Goal: Task Accomplishment & Management: Use online tool/utility

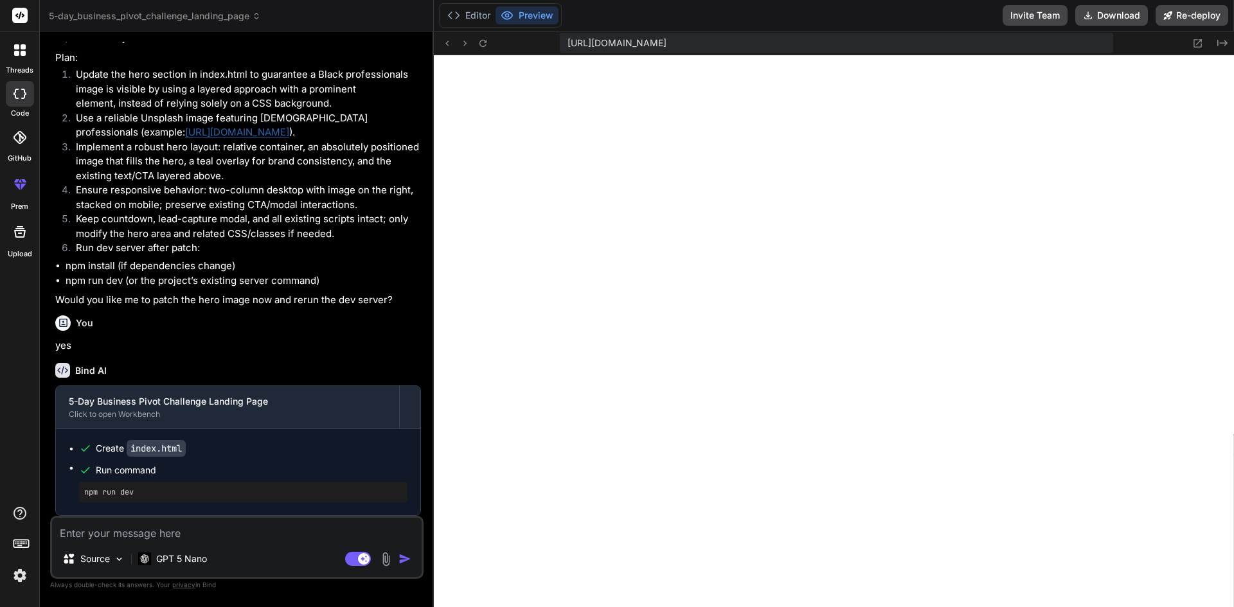
scroll to position [4680, 0]
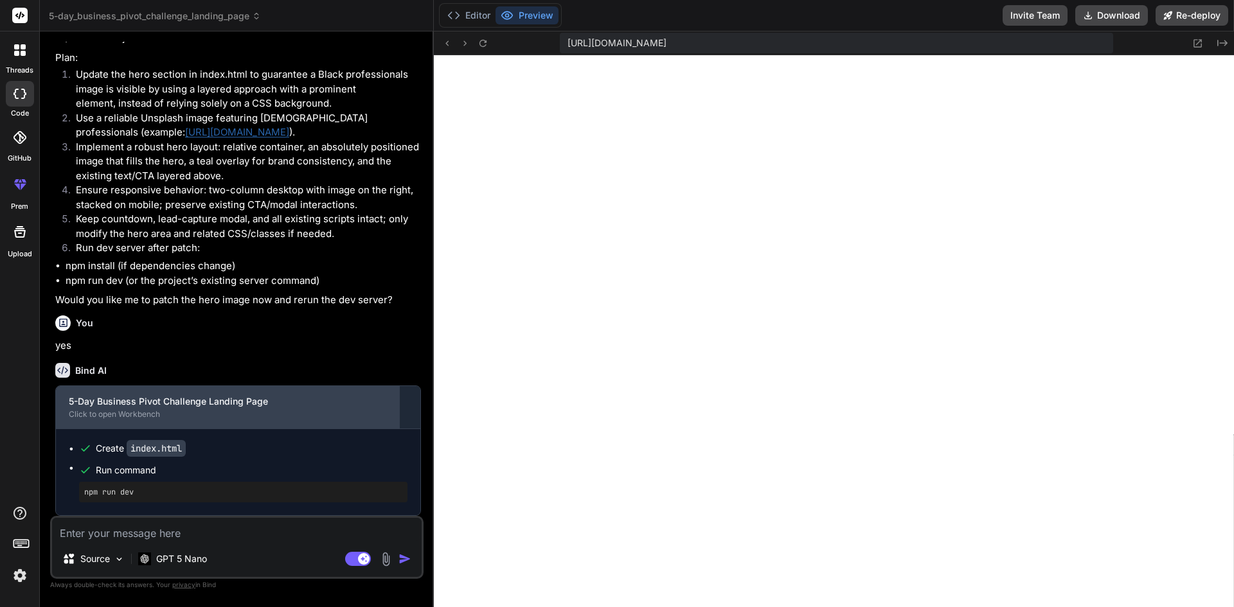
click at [130, 403] on div "5-Day Business Pivot Challenge Landing Page" at bounding box center [228, 401] width 318 height 13
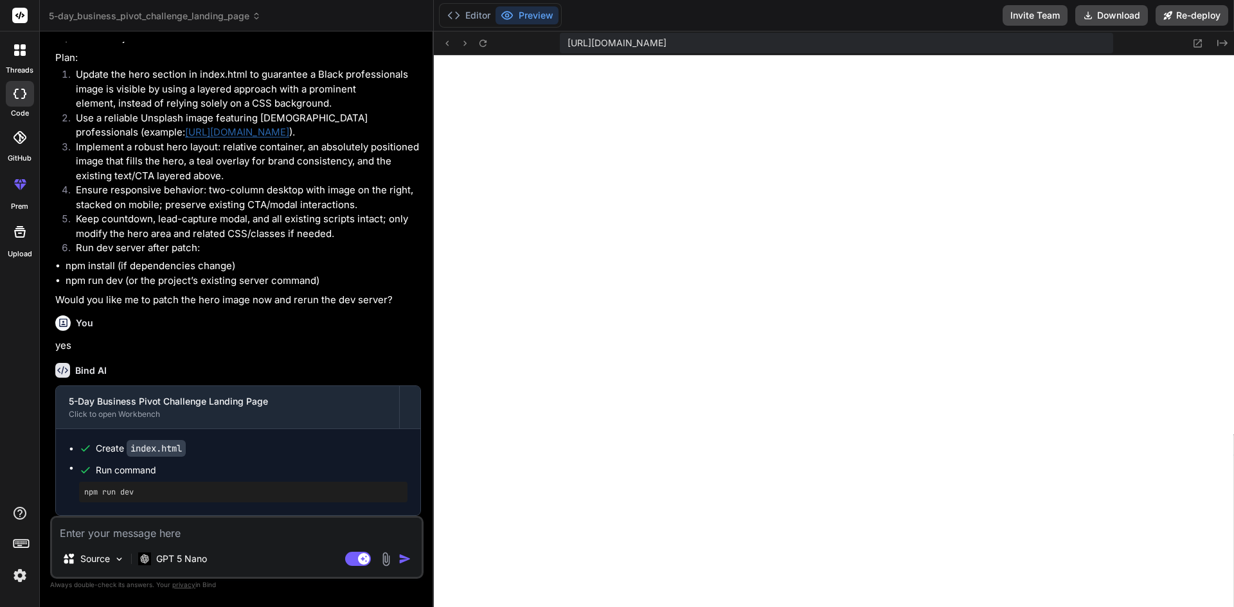
click at [202, 126] on link "[URL][DOMAIN_NAME]" at bounding box center [237, 132] width 104 height 12
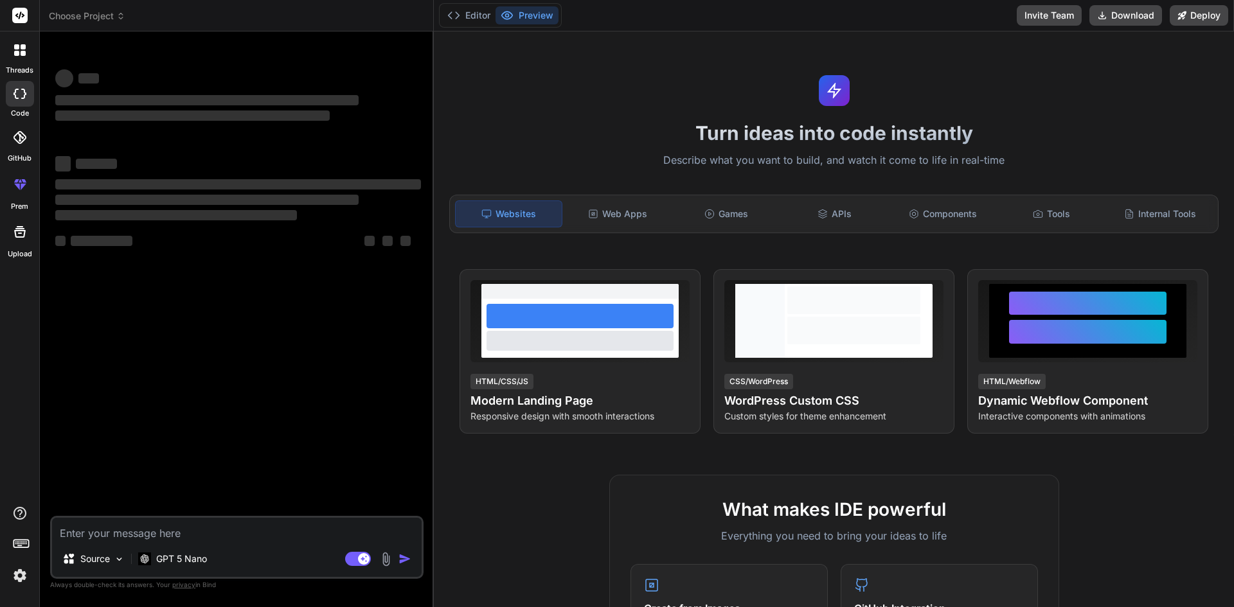
click at [20, 56] on div at bounding box center [19, 50] width 27 height 27
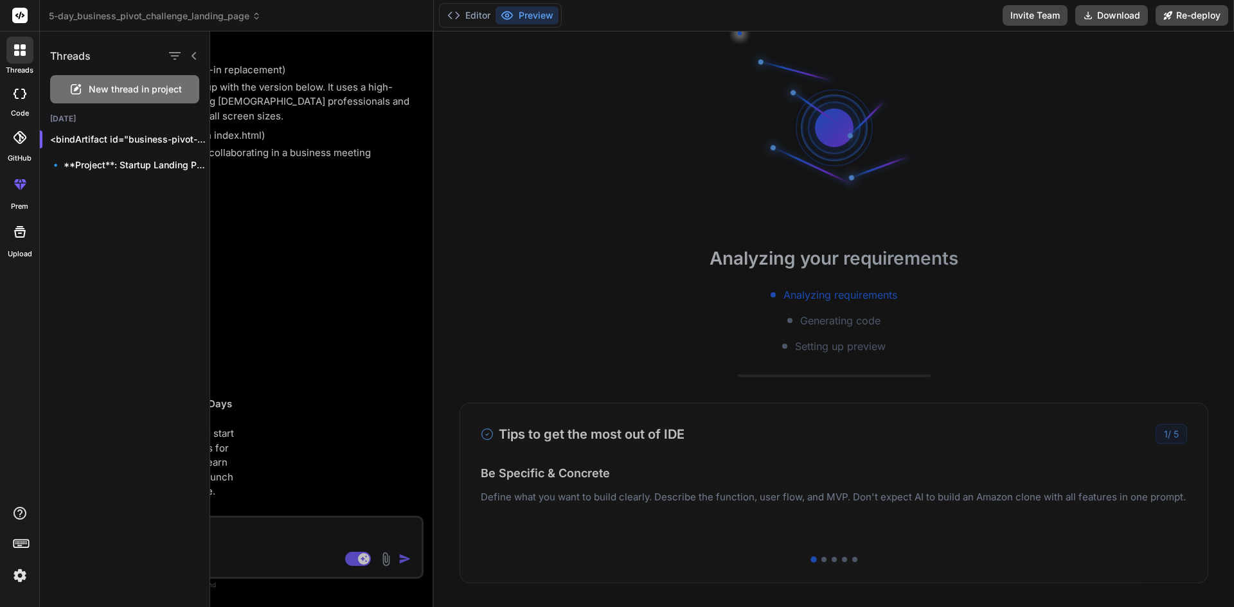
scroll to position [2230, 0]
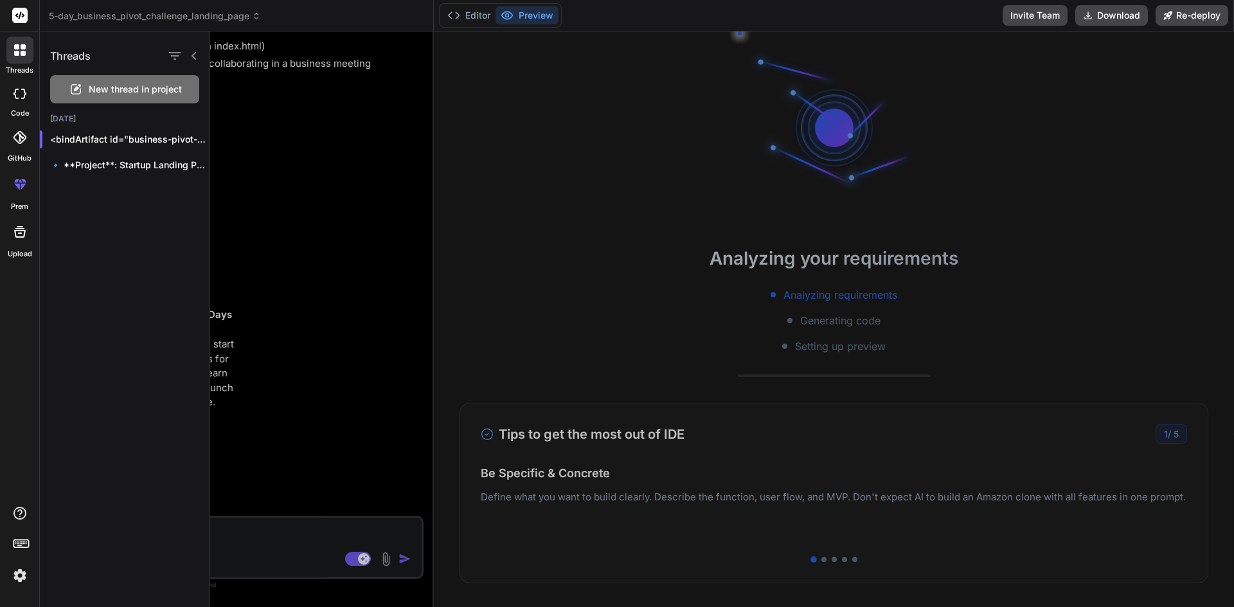
click at [195, 62] on div at bounding box center [182, 56] width 33 height 18
click at [194, 57] on icon at bounding box center [194, 56] width 10 height 10
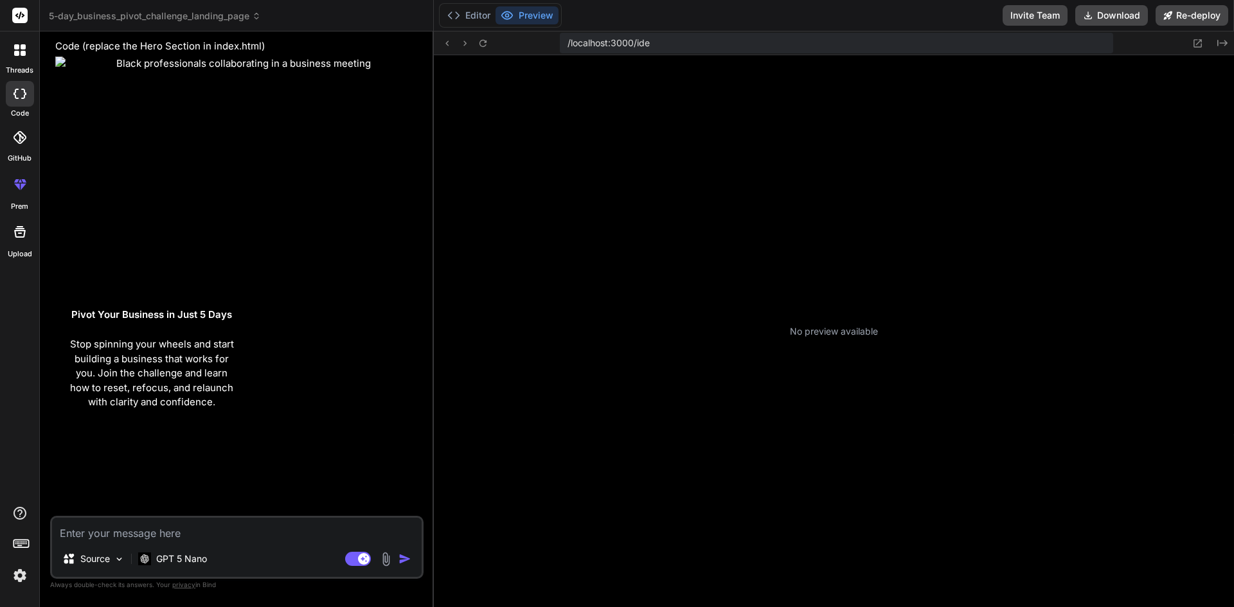
click at [183, 206] on div at bounding box center [238, 360] width 366 height 607
type textarea "x"
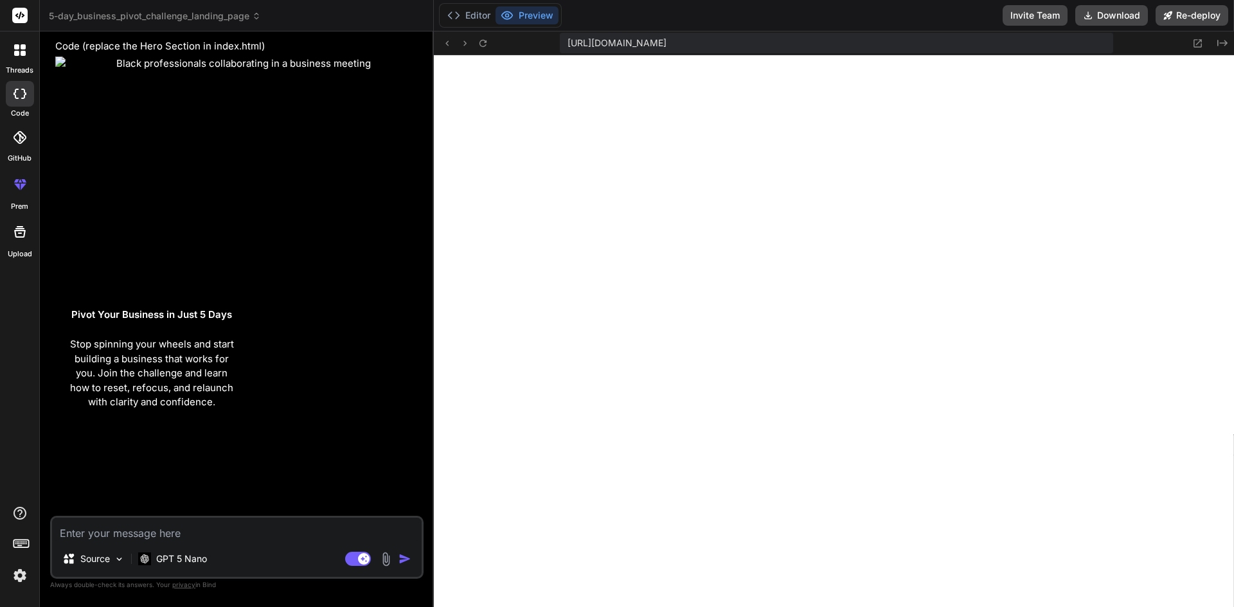
scroll to position [415, 0]
click at [154, 529] on textarea at bounding box center [237, 529] width 370 height 23
click at [195, 308] on h1 "Pivot Your Business in Just 5 Days" at bounding box center [152, 315] width 173 height 15
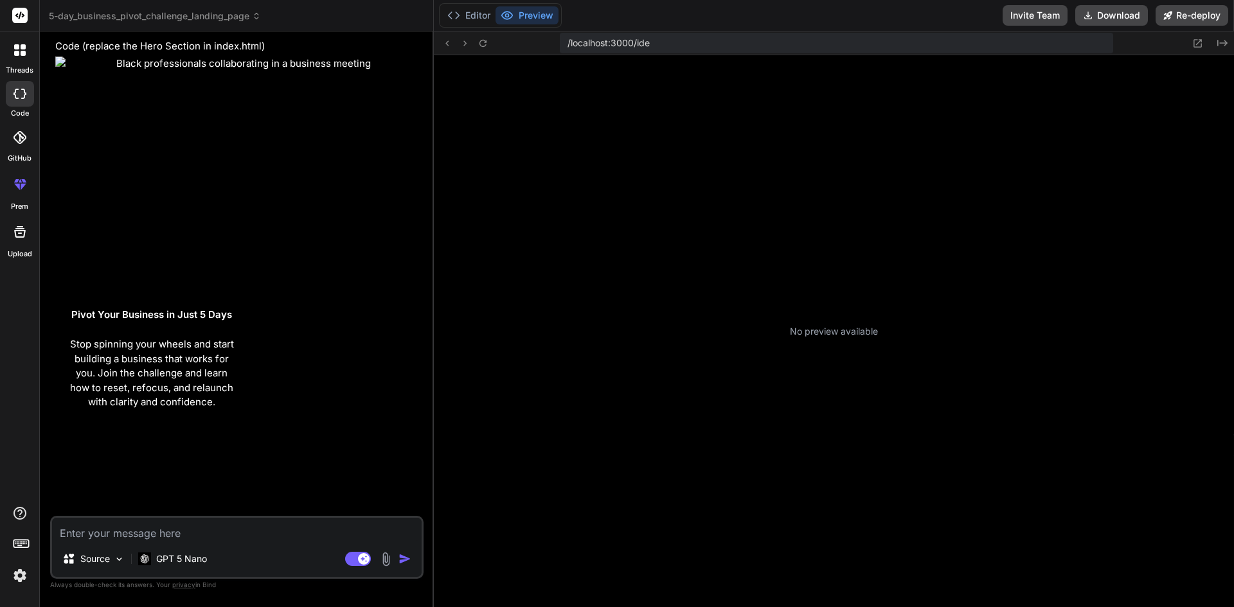
scroll to position [122, 0]
type textarea "x"
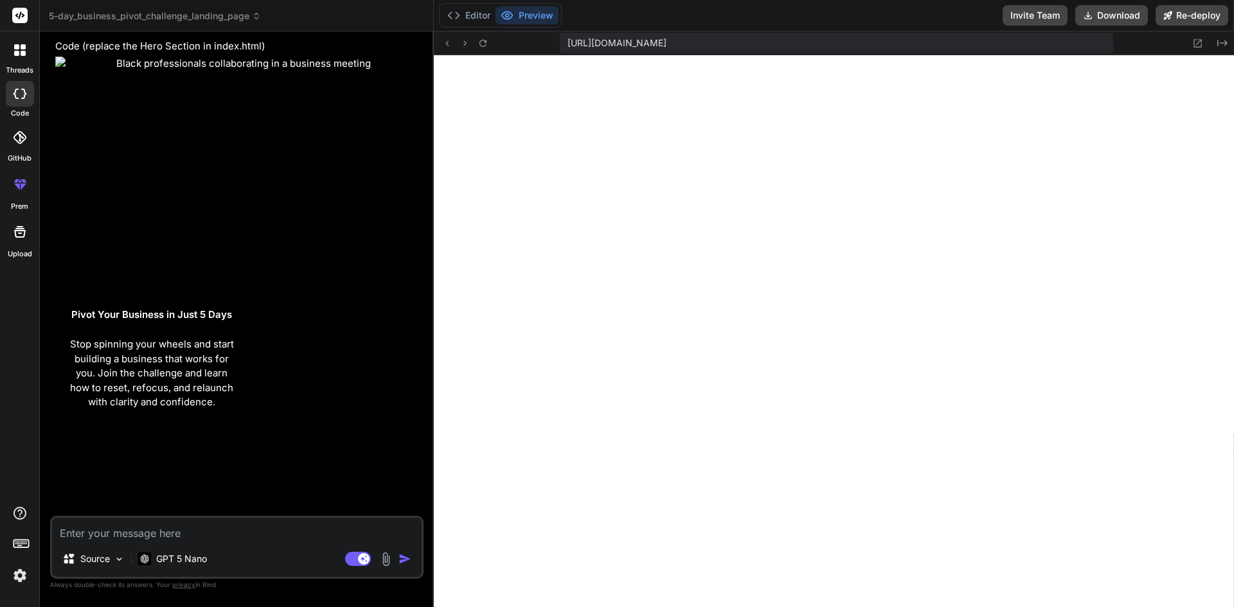
scroll to position [415, 0]
click at [540, 18] on button "Preview" at bounding box center [527, 15] width 63 height 18
click at [172, 529] on textarea at bounding box center [237, 529] width 370 height 23
type textarea "c"
type textarea "x"
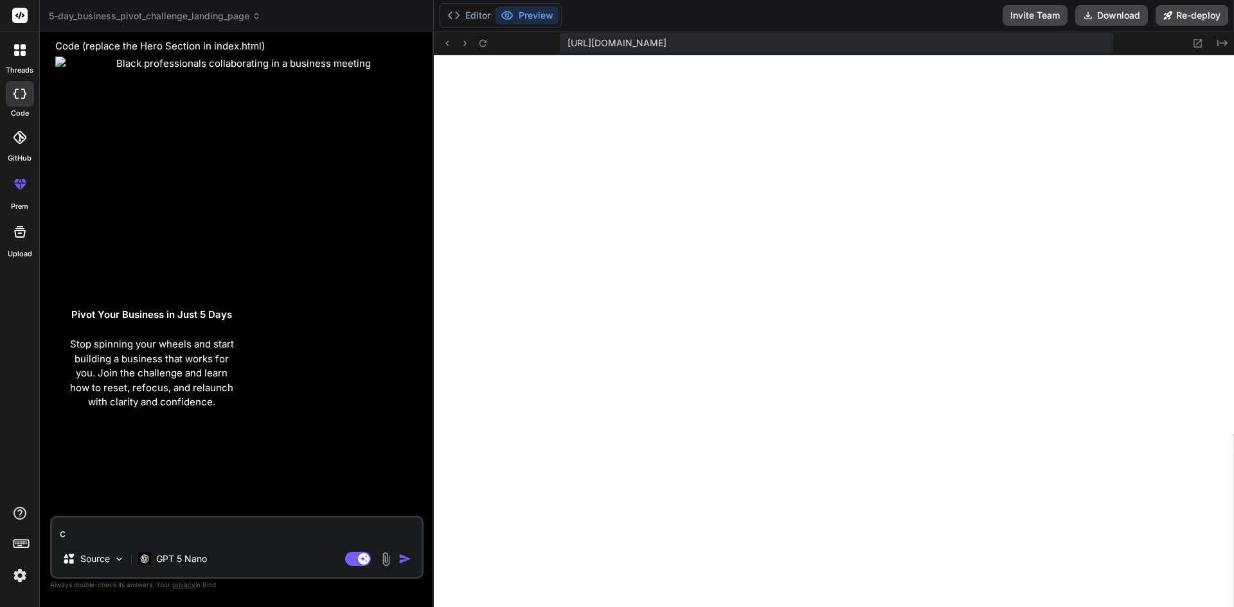
type textarea "ca"
type textarea "x"
type textarea "can"
type textarea "x"
type textarea "can"
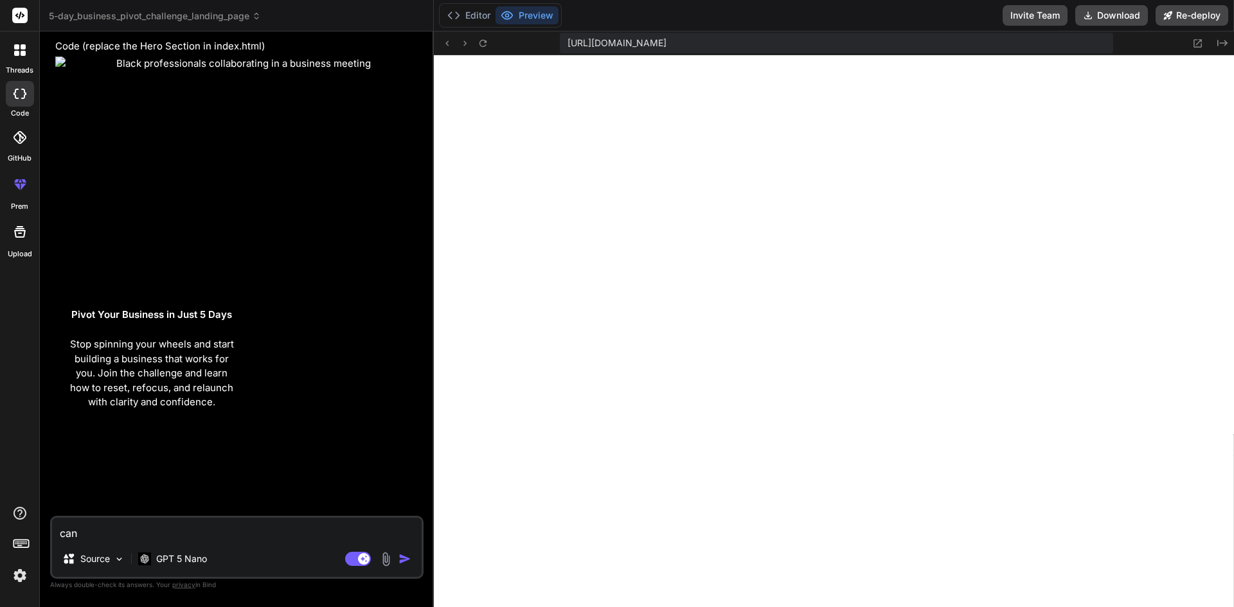
type textarea "x"
type textarea "can I"
type textarea "x"
type textarea "can I"
type textarea "x"
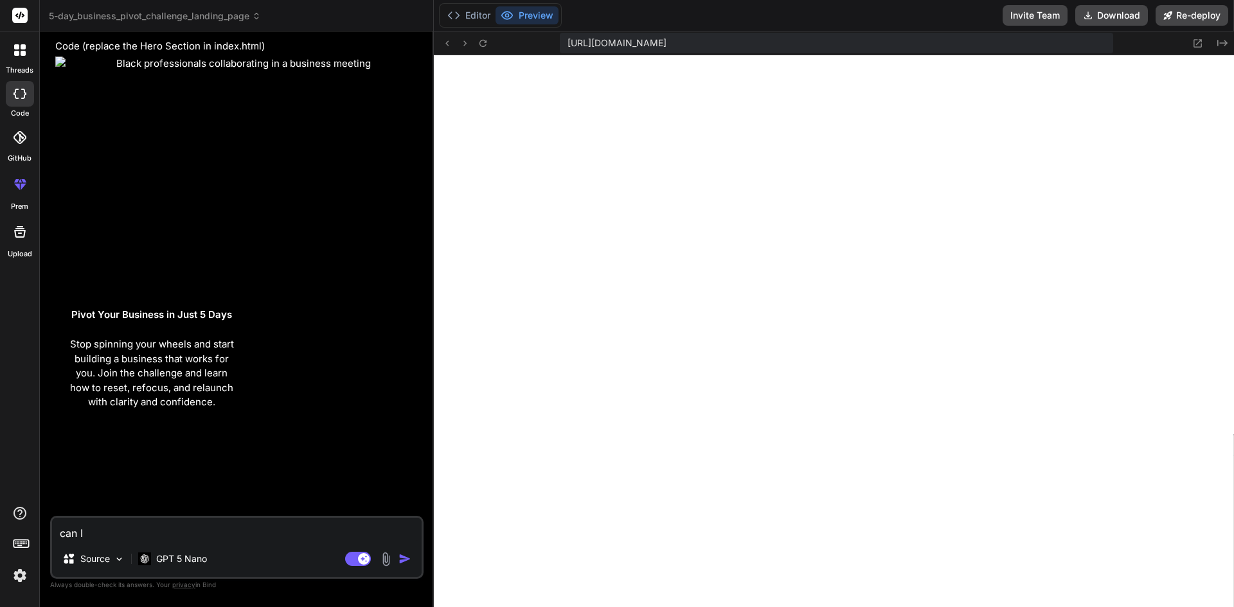
type textarea "can I u"
type textarea "x"
type textarea "can I up"
type textarea "x"
type textarea "can I upl"
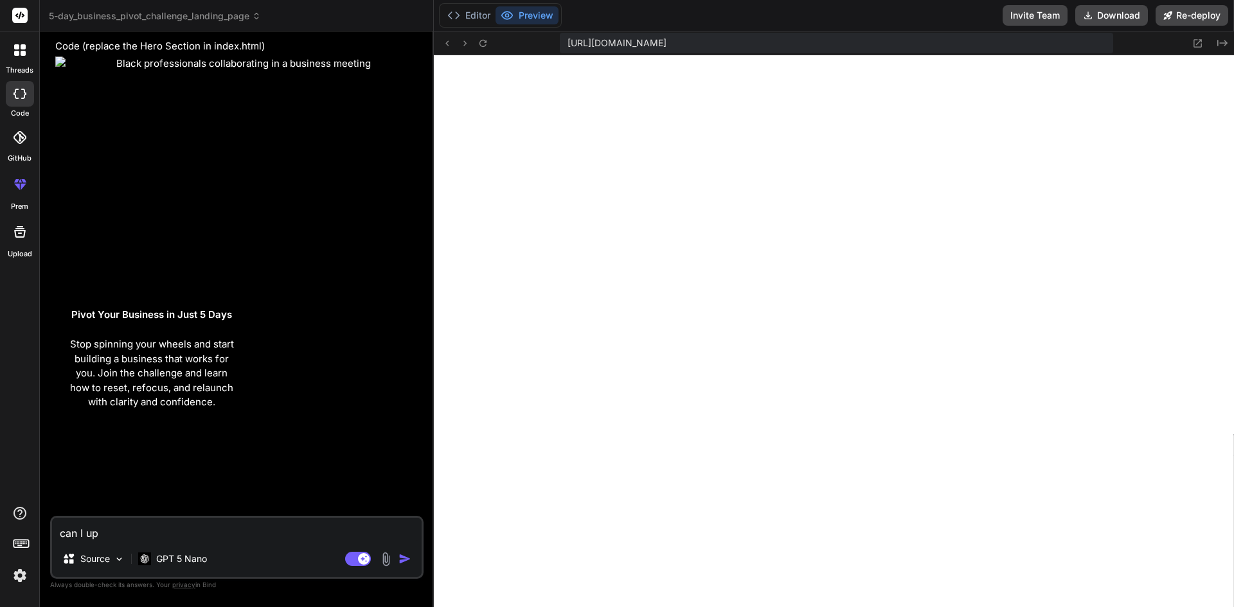
type textarea "x"
type textarea "can I uplo"
type textarea "x"
type textarea "can I uploa"
type textarea "x"
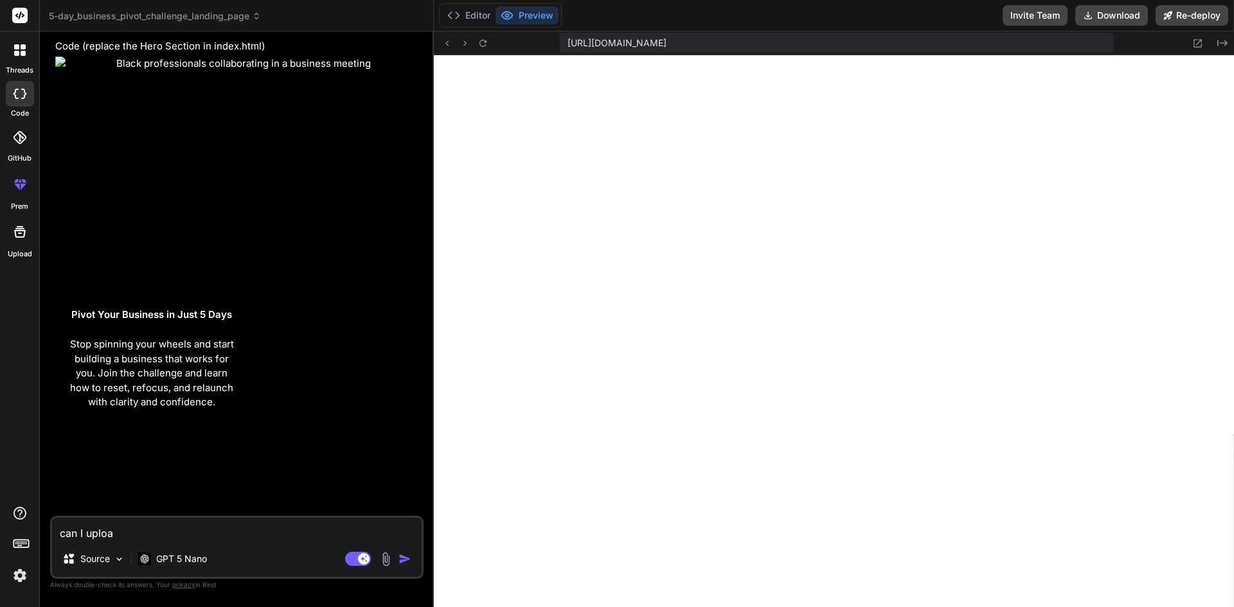
type textarea "can I upload"
type textarea "x"
type textarea "can I upload"
type textarea "x"
type textarea "can I upload t"
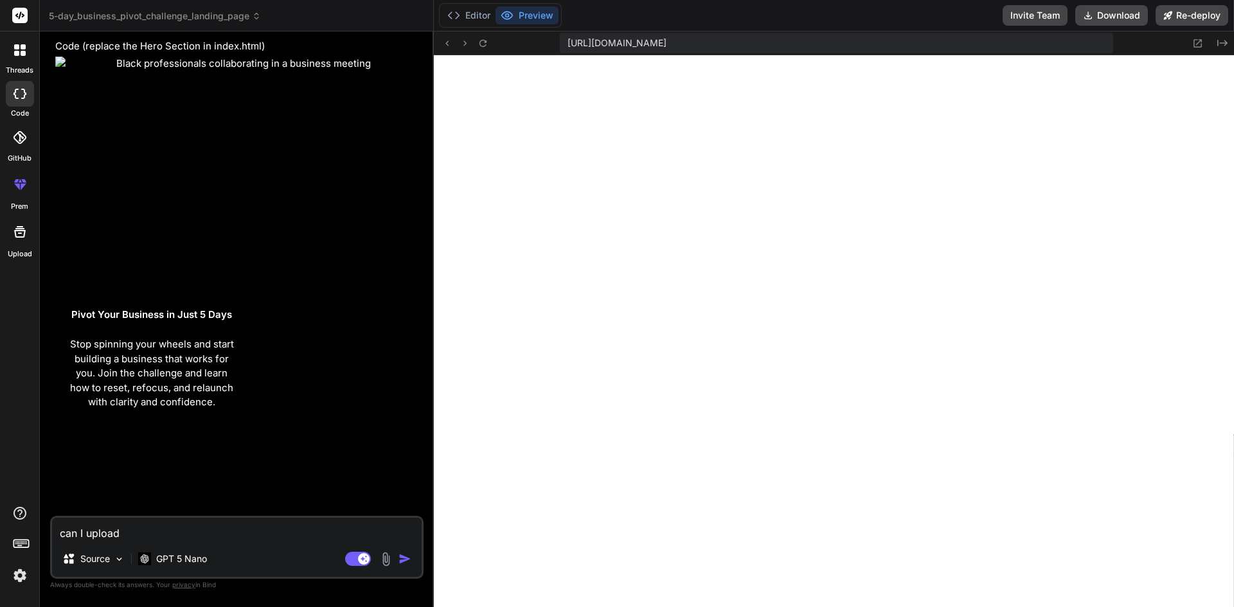
type textarea "x"
type textarea "can I upload th"
type textarea "x"
type textarea "can I upload the"
type textarea "x"
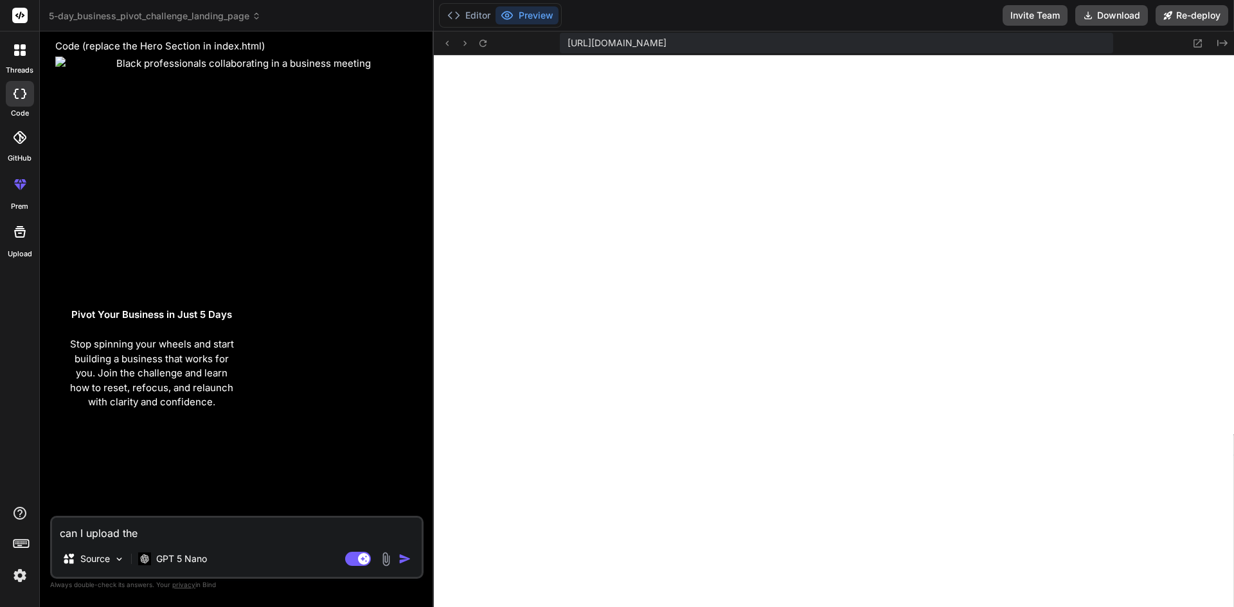
type textarea "can I upload the"
type textarea "x"
type textarea "can I upload the p"
type textarea "x"
type textarea "can I upload the pi"
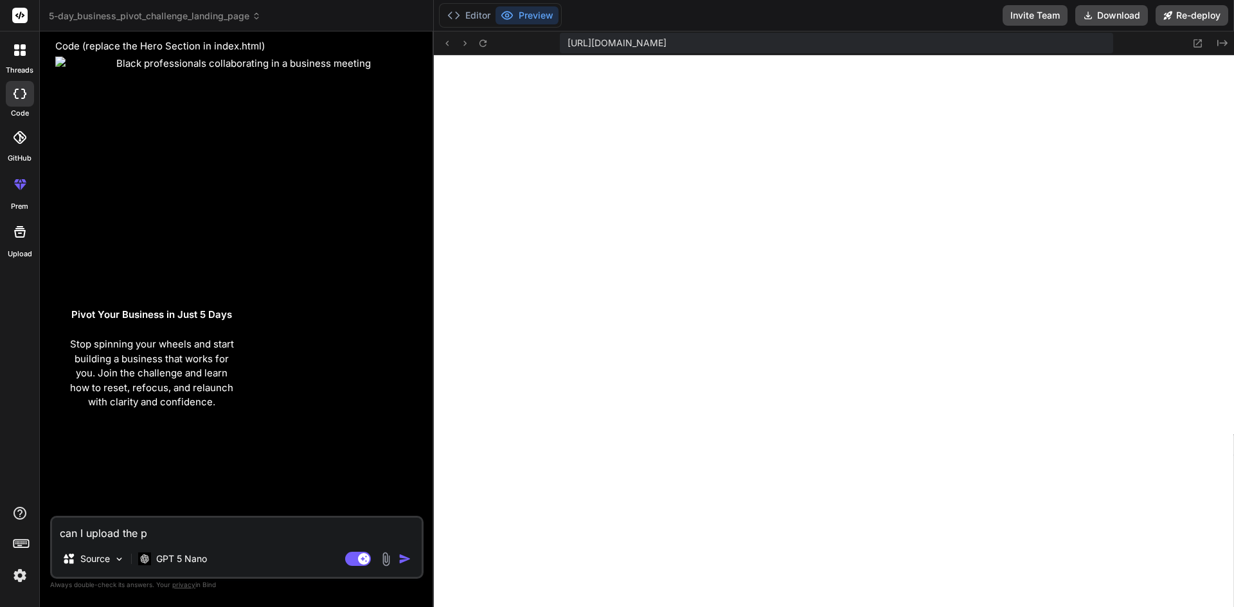
type textarea "x"
type textarea "can I upload the pic"
type textarea "x"
type textarea "can I upload the pict"
type textarea "x"
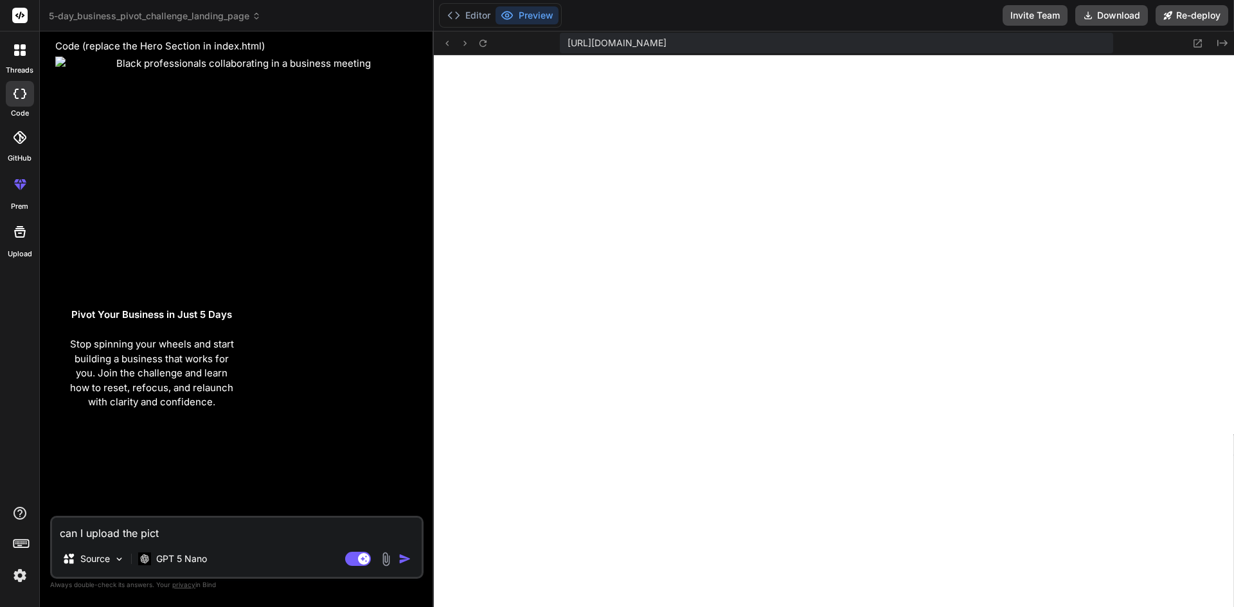
type textarea "can I upload the pictu"
type textarea "x"
type textarea "can I upload the pictur"
type textarea "x"
type textarea "can I upload the picture"
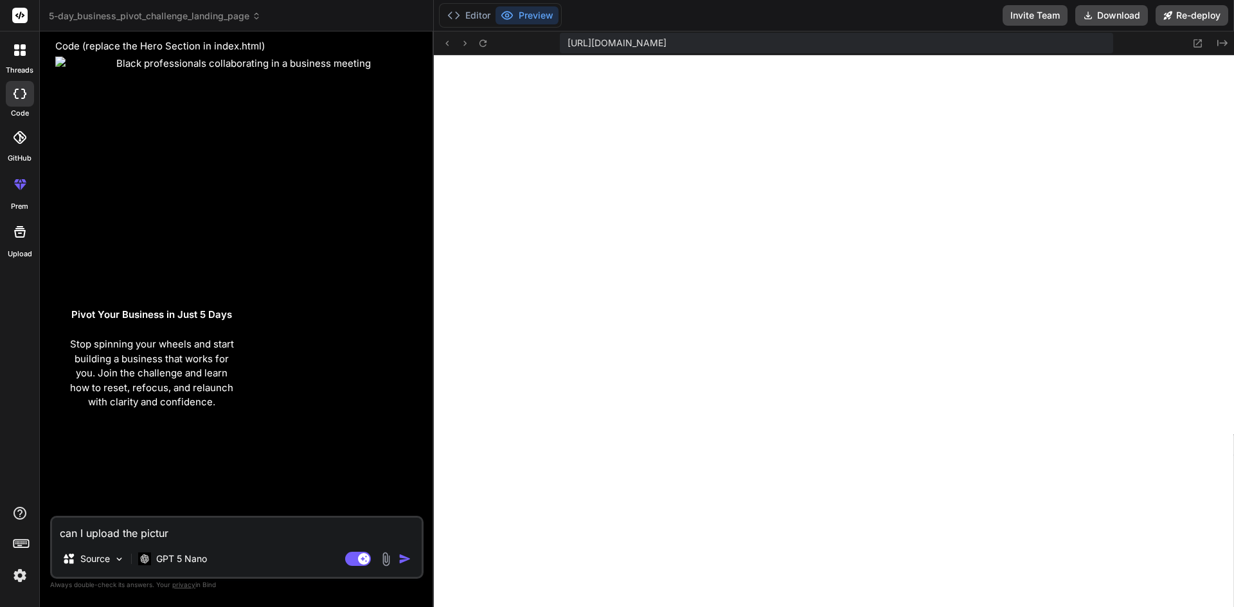
type textarea "x"
type textarea "can I upload the picture"
type textarea "x"
type textarea "can I upload the picture"
type textarea "x"
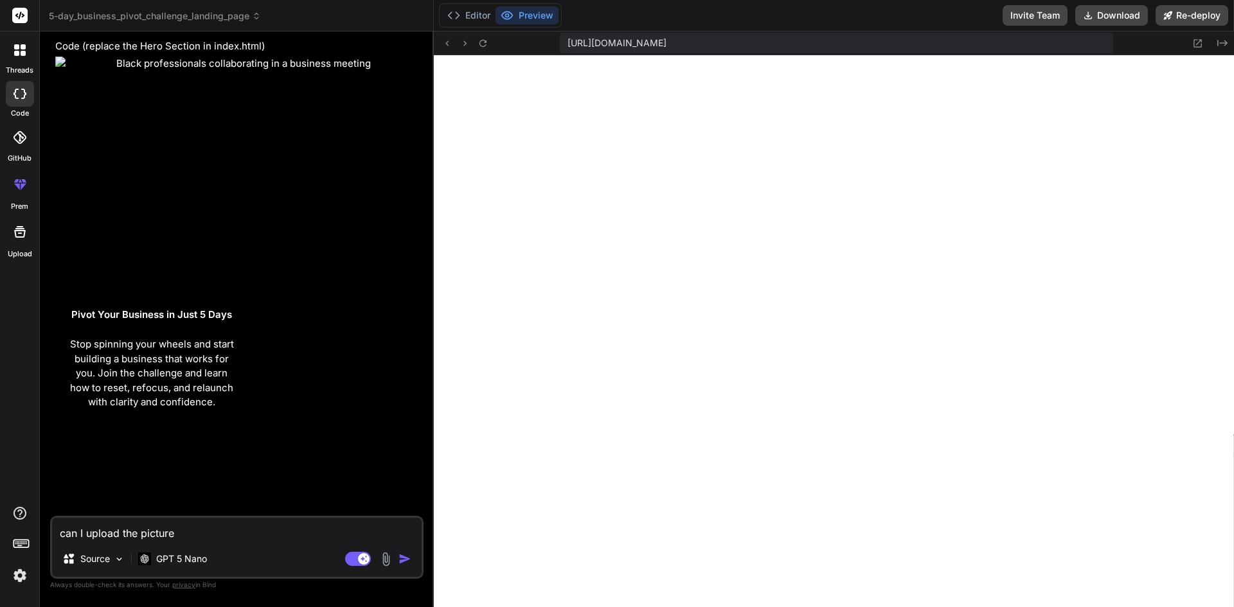
type textarea "can I upload the picture I"
type textarea "x"
type textarea "can I upload the picture Iw"
type textarea "x"
type textarea "can I upload the picture Iwa"
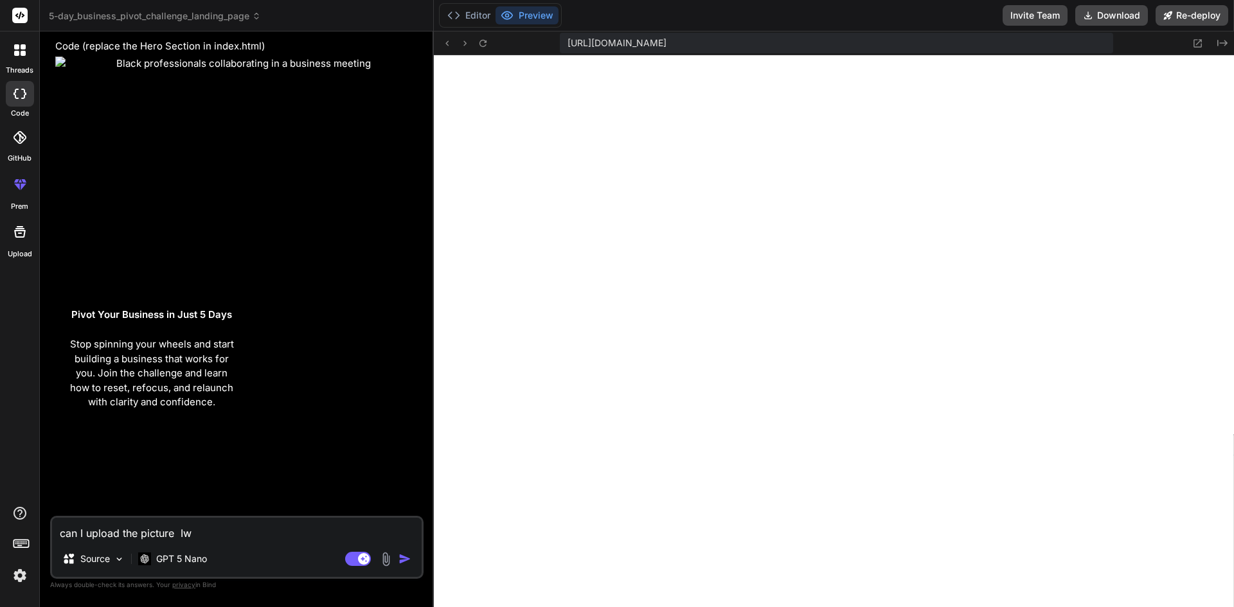
type textarea "x"
type textarea "can I upload the picture Iwan"
type textarea "x"
type textarea "can I upload the picture Iwant"
type textarea "x"
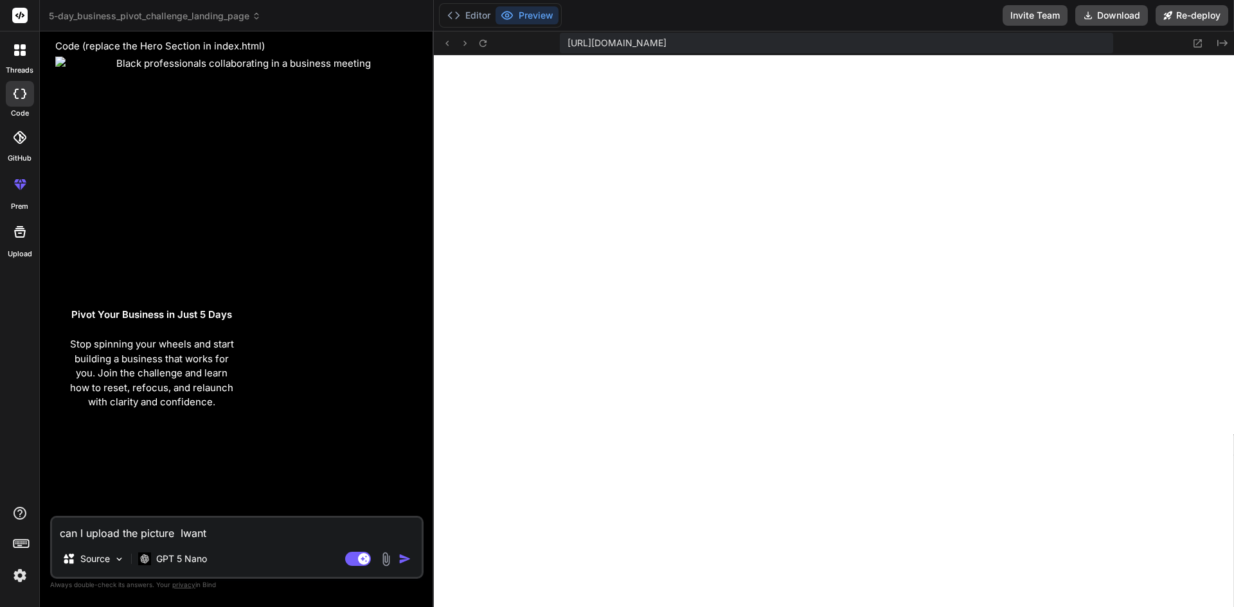
type textarea "can I upload the picture Iwan"
type textarea "x"
type textarea "can I upload the picture Iwa"
type textarea "x"
type textarea "can I upload the picture Iw"
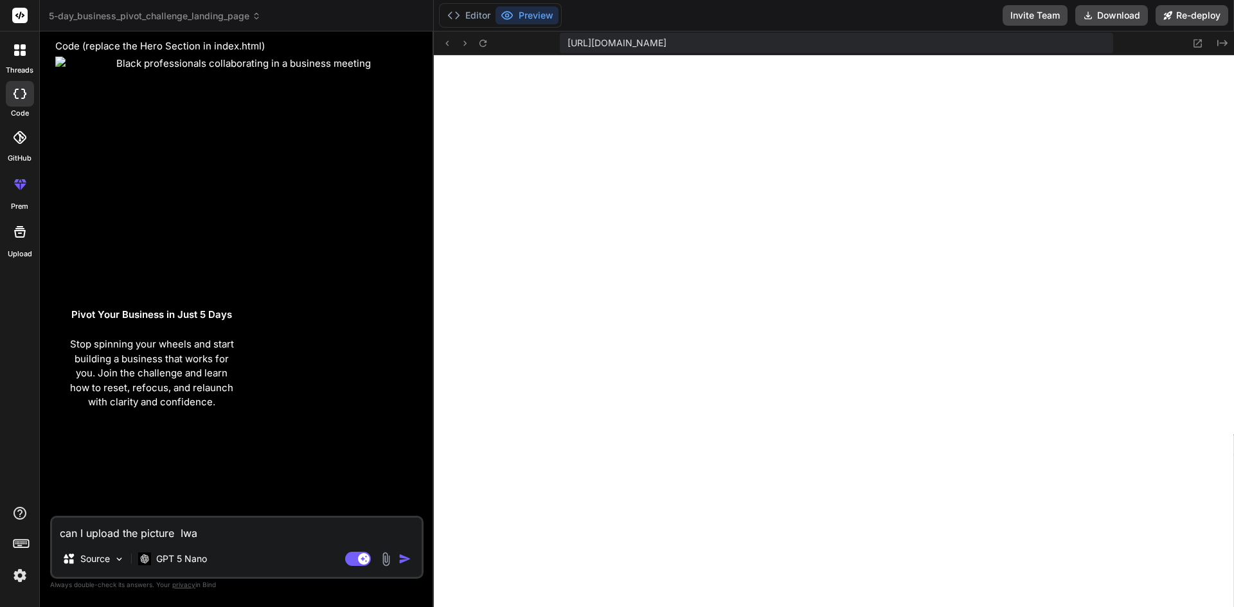
type textarea "x"
type textarea "can I upload the picture I"
type textarea "x"
type textarea "can I upload the picture"
type textarea "x"
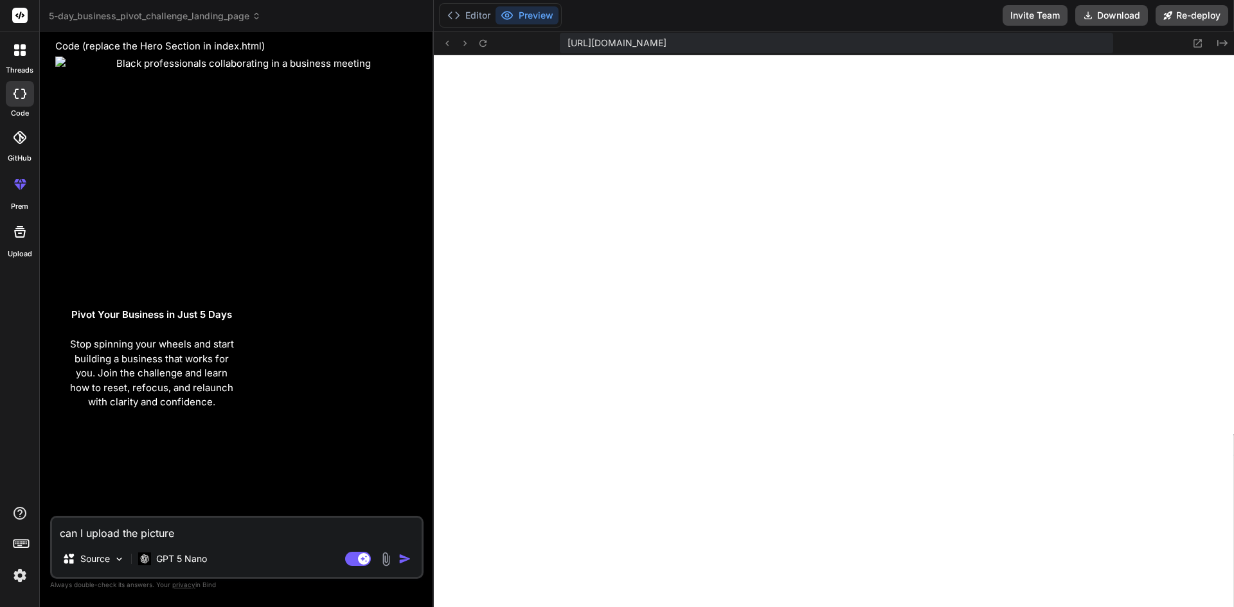
type textarea "can I upload the picture I"
type textarea "x"
type textarea "can I upload the picture I"
type textarea "x"
type textarea "can I upload the picture I w"
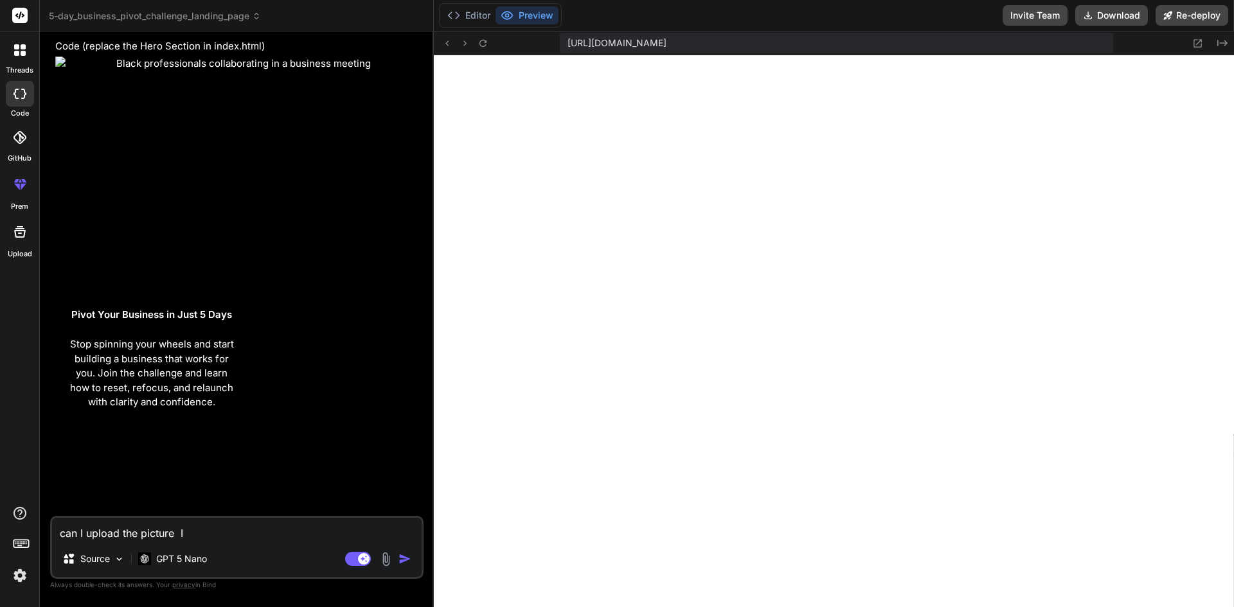
type textarea "x"
type textarea "can I upload the picture I wa"
type textarea "x"
type textarea "can I upload the picture I wan"
type textarea "x"
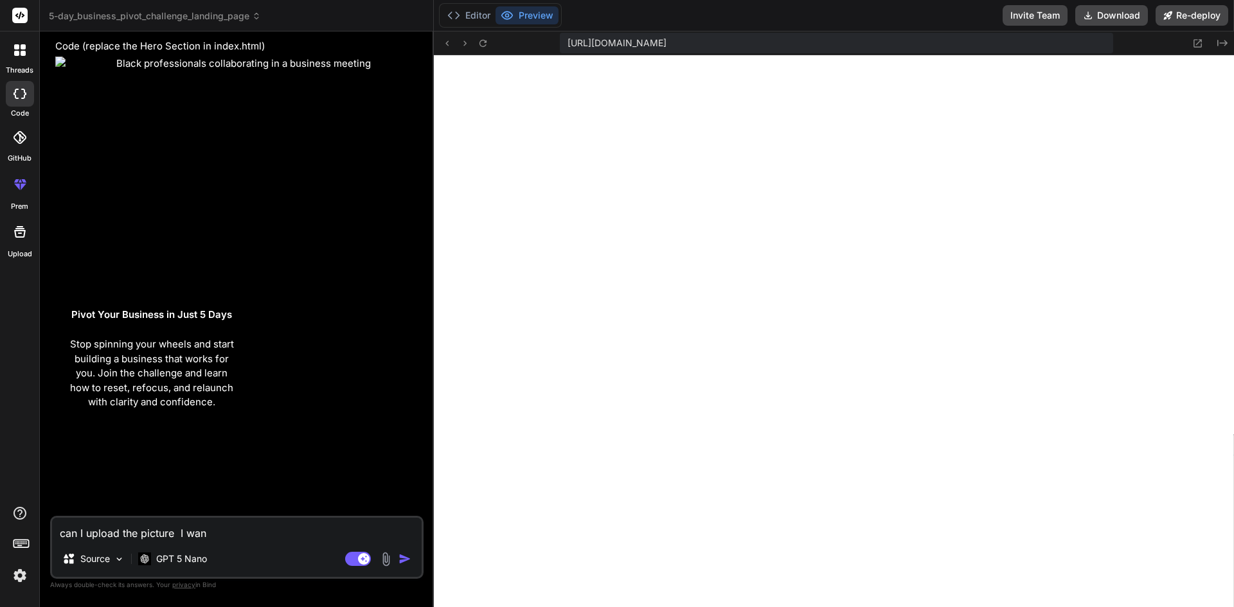
type textarea "can I upload the picture I want"
type textarea "x"
type textarea "can I upload the picture I want"
type textarea "x"
type textarea "can I upload the picture I want t"
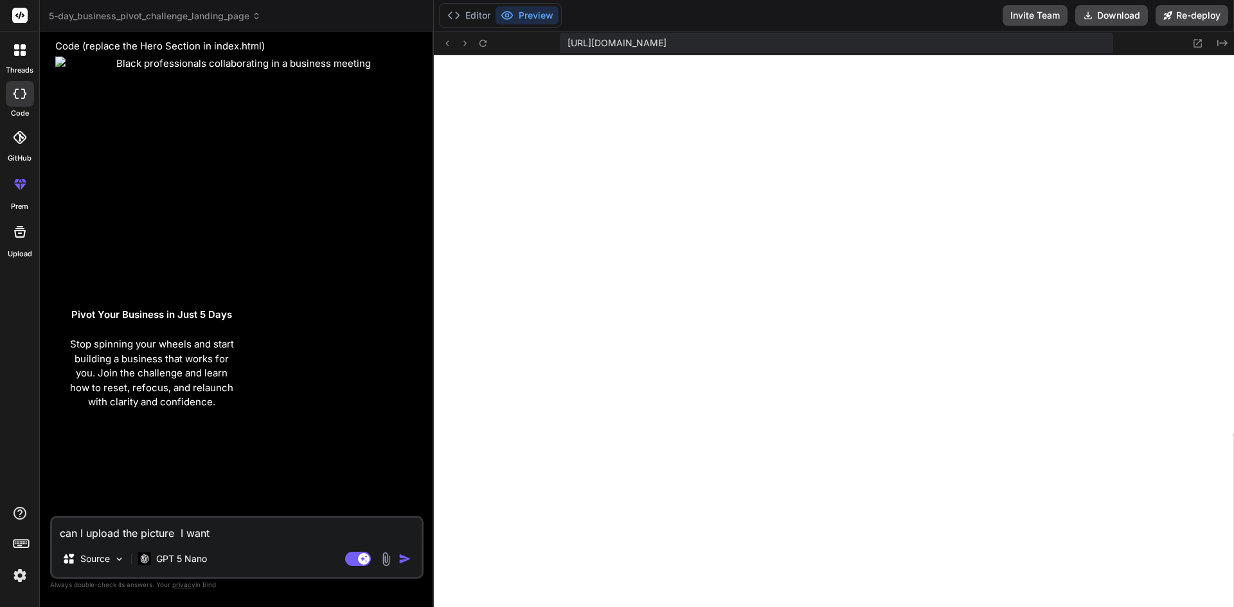
type textarea "x"
type textarea "can I upload the picture I want to"
type textarea "x"
type textarea "can I upload the picture I want to"
type textarea "x"
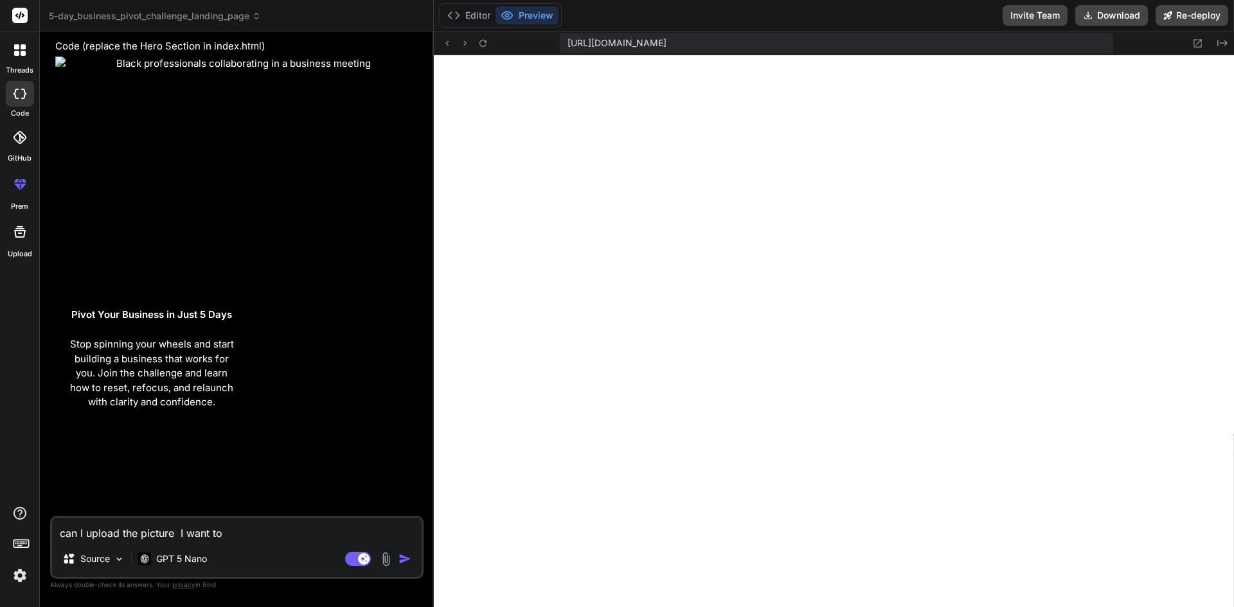
type textarea "can I upload the picture I want to u"
type textarea "x"
type textarea "can I upload the picture I want to us"
type textarea "x"
type textarea "can I upload the picture I want to use"
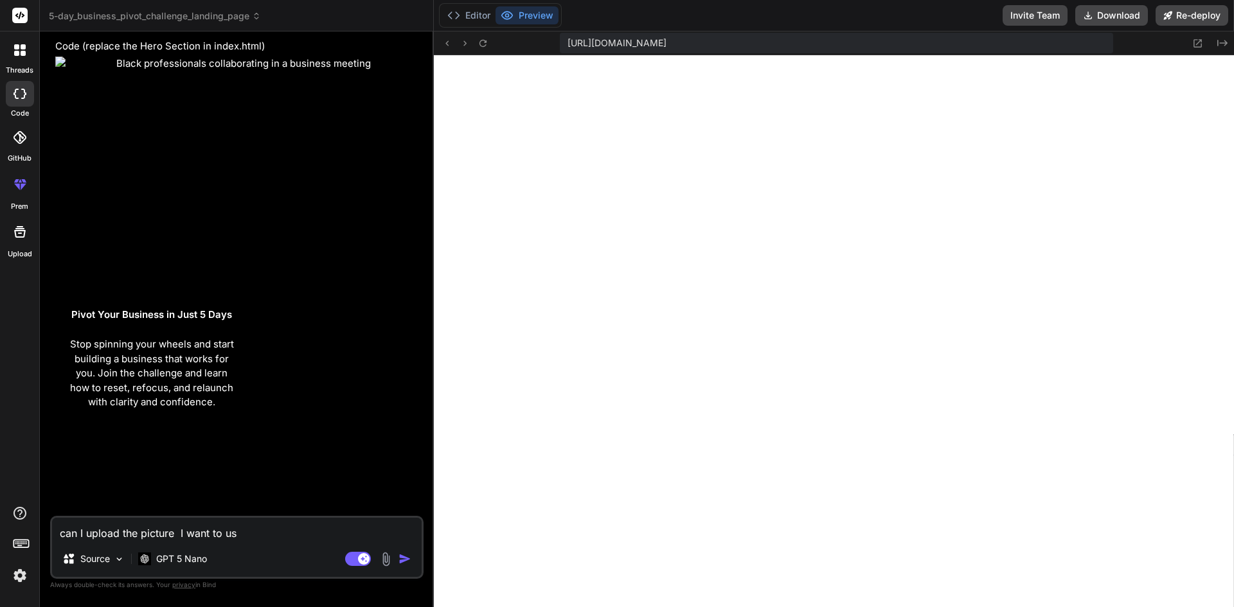
type textarea "x"
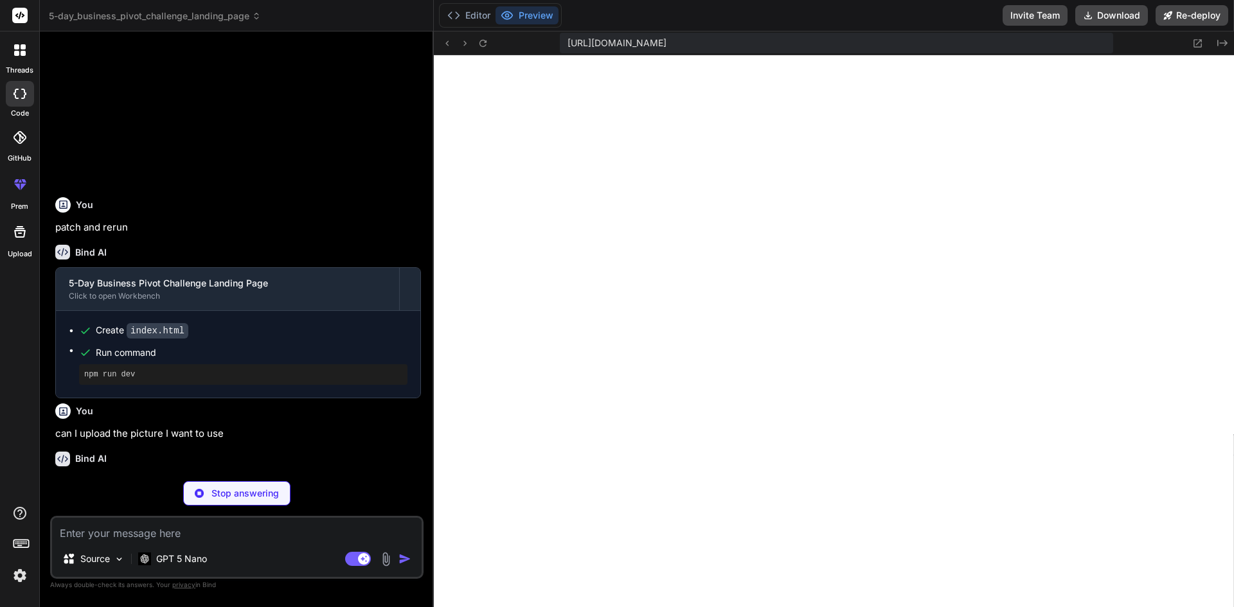
scroll to position [2733, 0]
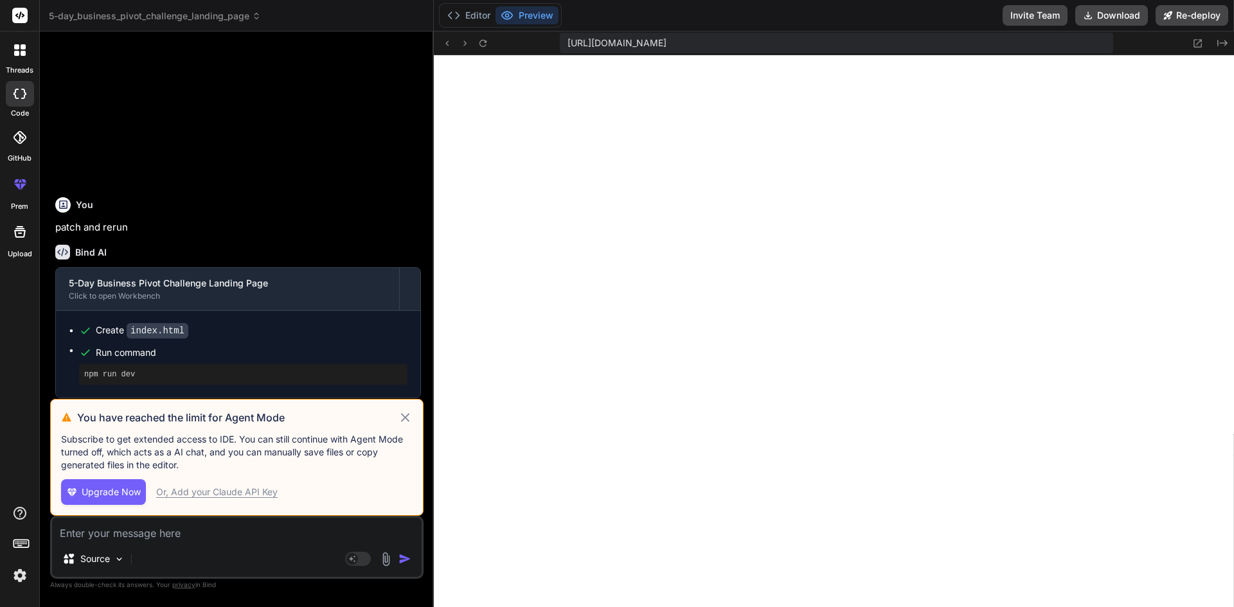
click at [403, 415] on icon at bounding box center [405, 417] width 8 height 8
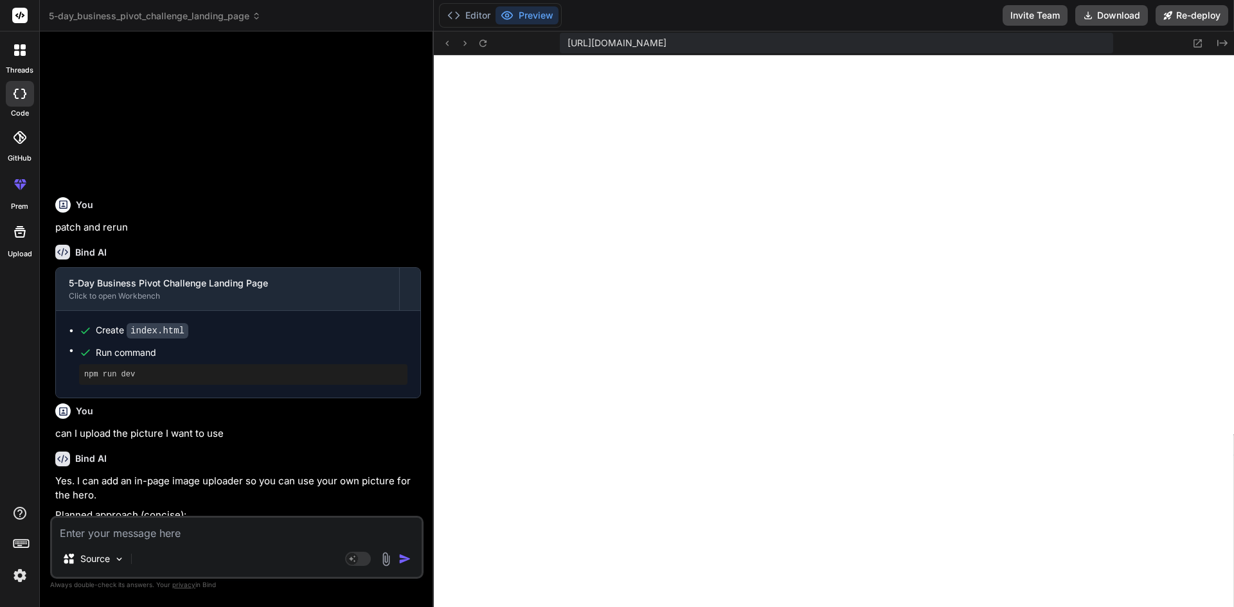
click at [358, 427] on p "can I upload the picture I want to use" at bounding box center [238, 434] width 366 height 15
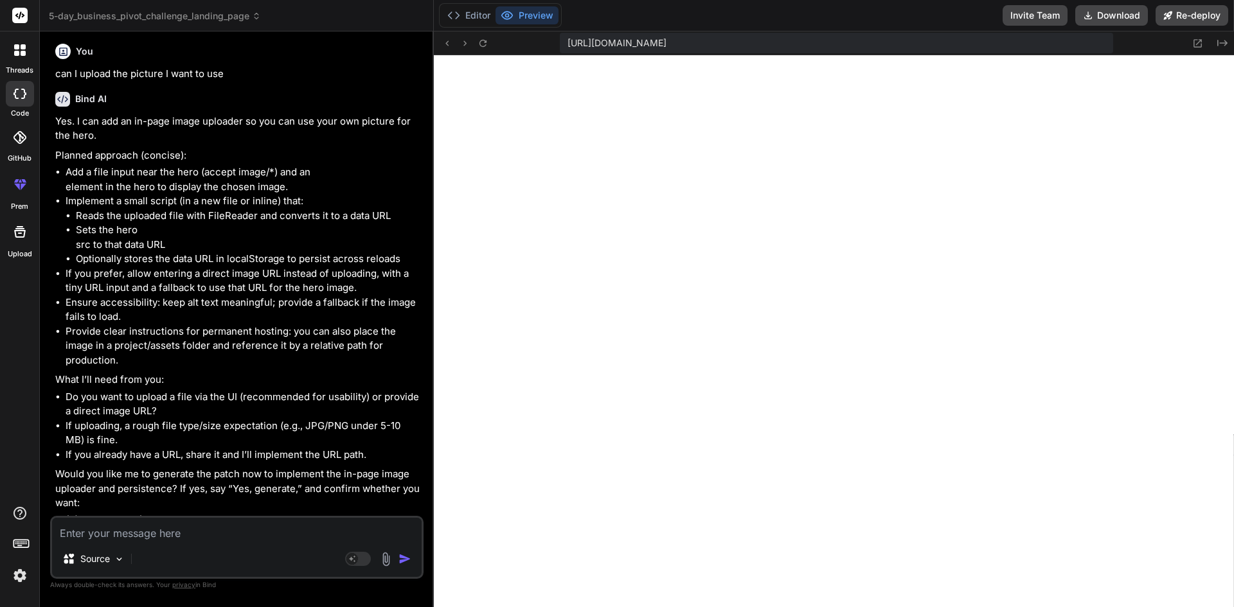
scroll to position [3103, 0]
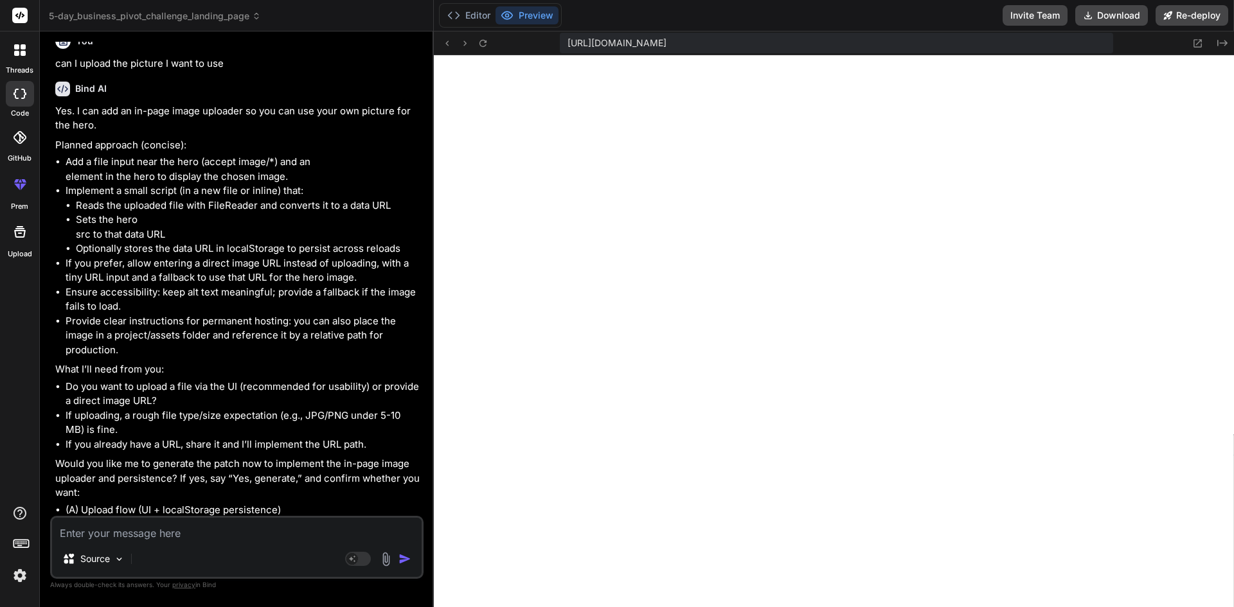
click at [384, 558] on img at bounding box center [386, 559] width 15 height 15
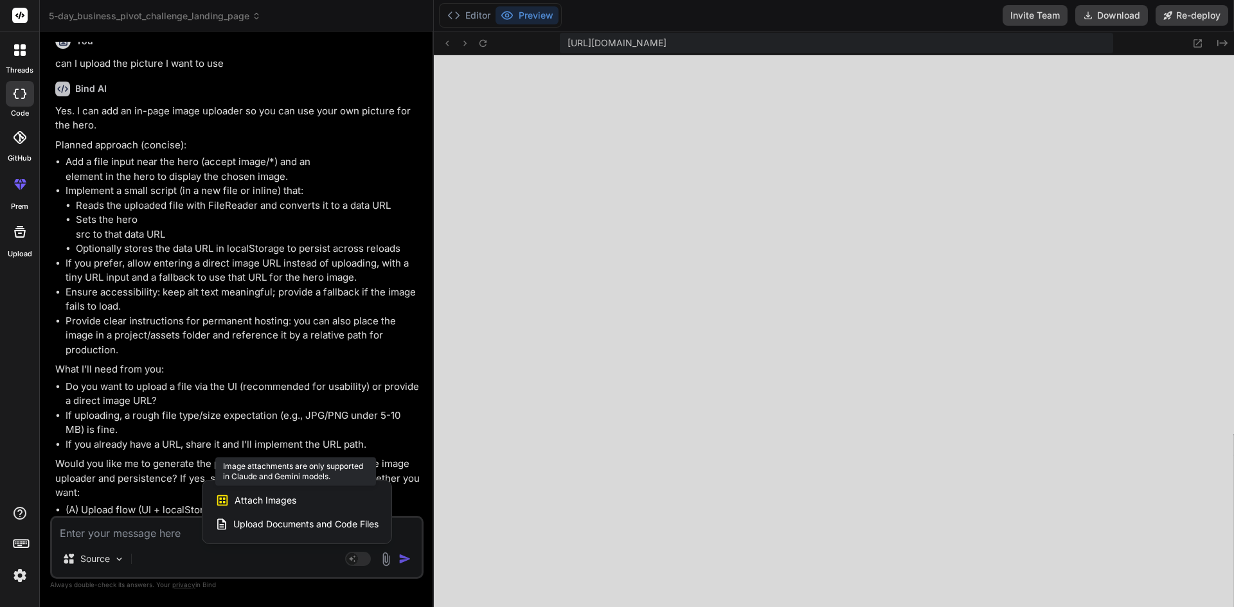
click at [292, 501] on span "Attach Images" at bounding box center [266, 500] width 62 height 13
click at [279, 499] on span "Attach Images" at bounding box center [266, 500] width 62 height 13
click at [184, 542] on div at bounding box center [617, 303] width 1234 height 607
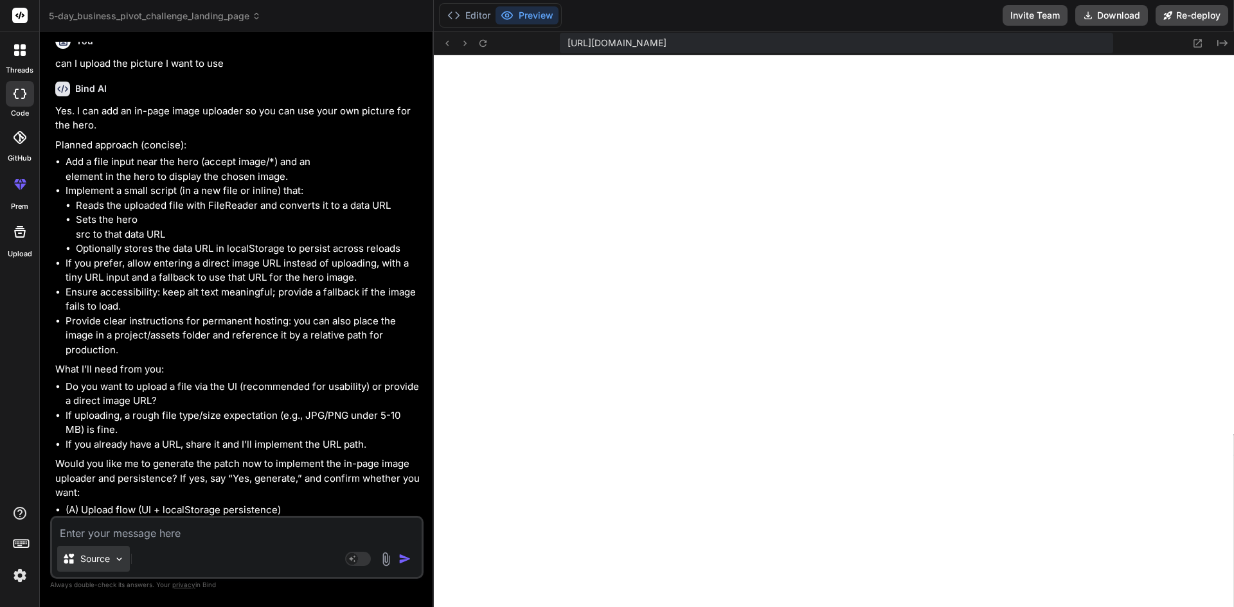
click at [119, 556] on img at bounding box center [119, 559] width 11 height 11
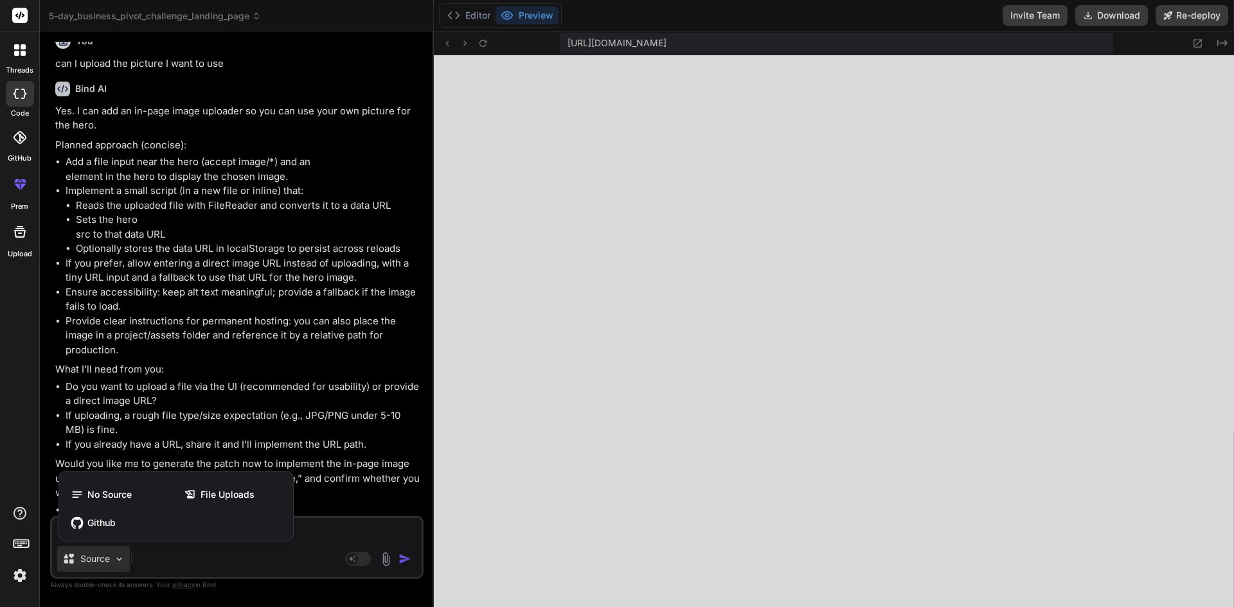
click at [188, 562] on div at bounding box center [617, 303] width 1234 height 607
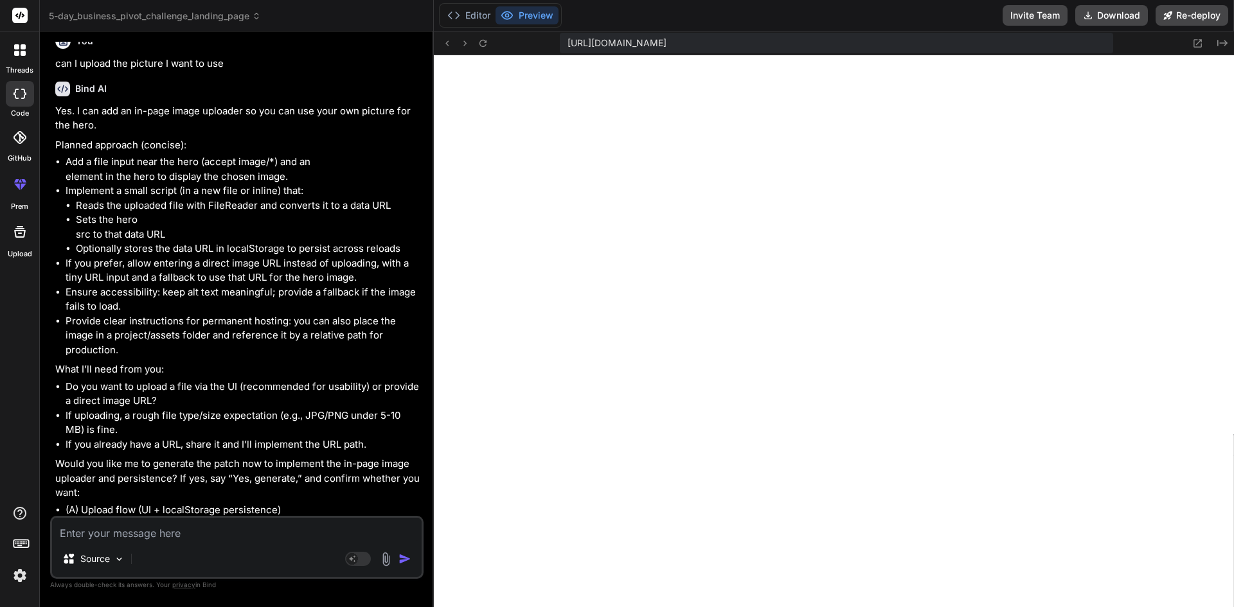
click at [338, 503] on li "(A) Upload flow (UI + localStorage persistence)" at bounding box center [243, 510] width 355 height 15
click at [360, 568] on div "Source" at bounding box center [237, 561] width 370 height 31
click at [363, 557] on rect at bounding box center [358, 559] width 26 height 14
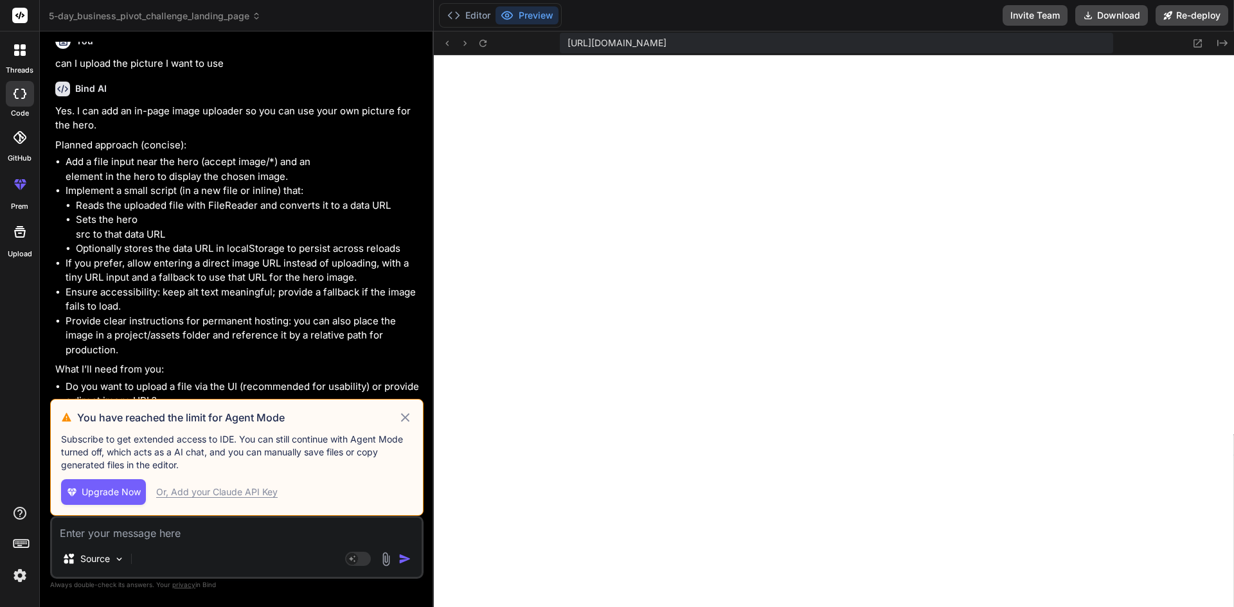
click at [408, 417] on icon at bounding box center [405, 417] width 15 height 15
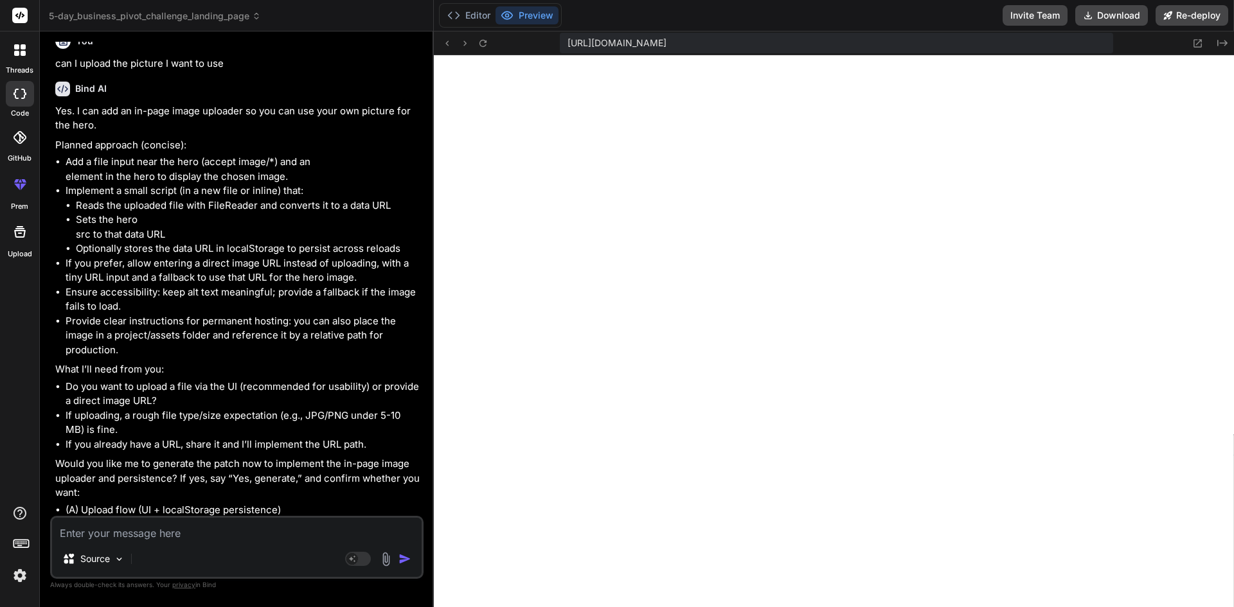
click at [382, 560] on img at bounding box center [386, 559] width 15 height 15
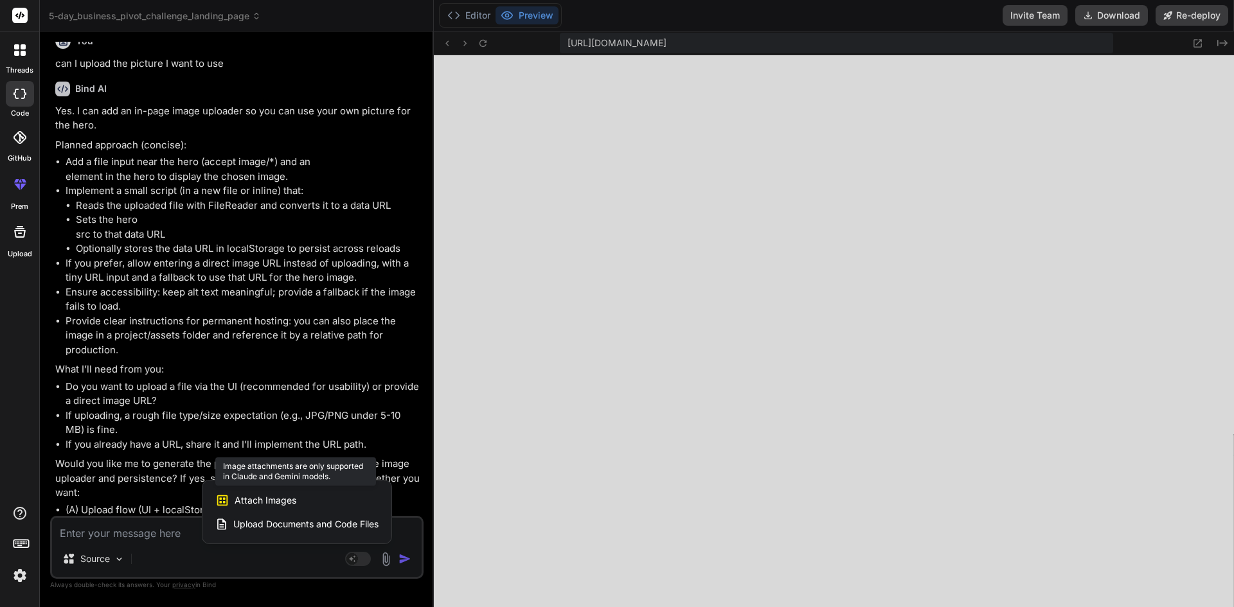
click at [289, 497] on span "Attach Images" at bounding box center [266, 500] width 62 height 13
click at [181, 538] on div at bounding box center [617, 303] width 1234 height 607
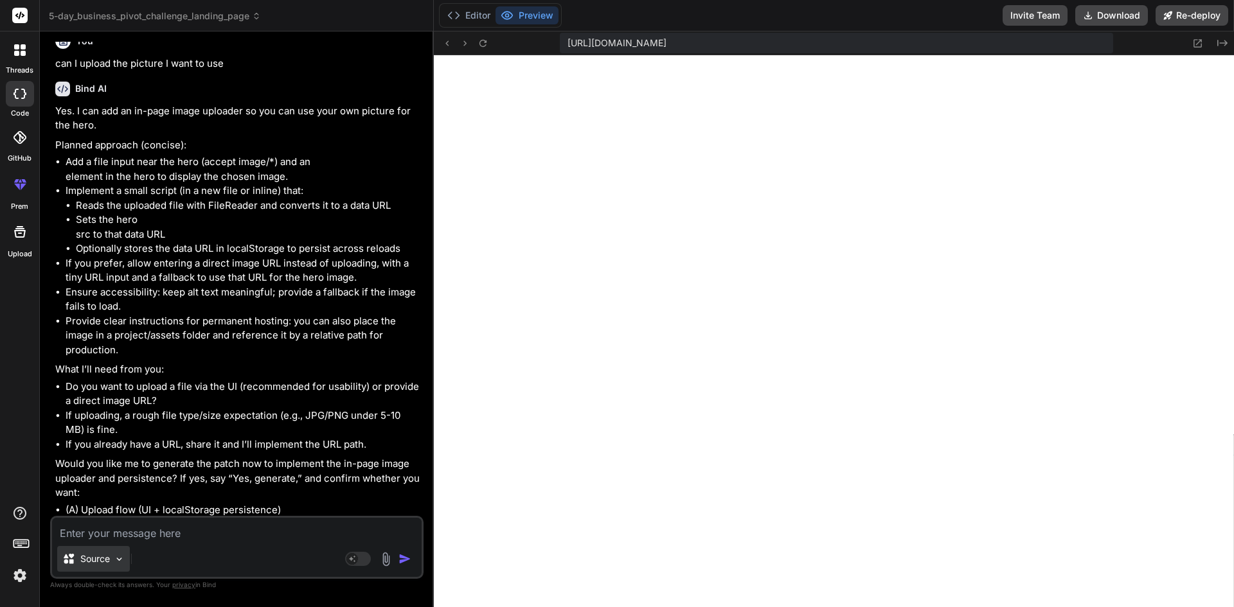
click at [85, 556] on p "Source" at bounding box center [95, 559] width 30 height 13
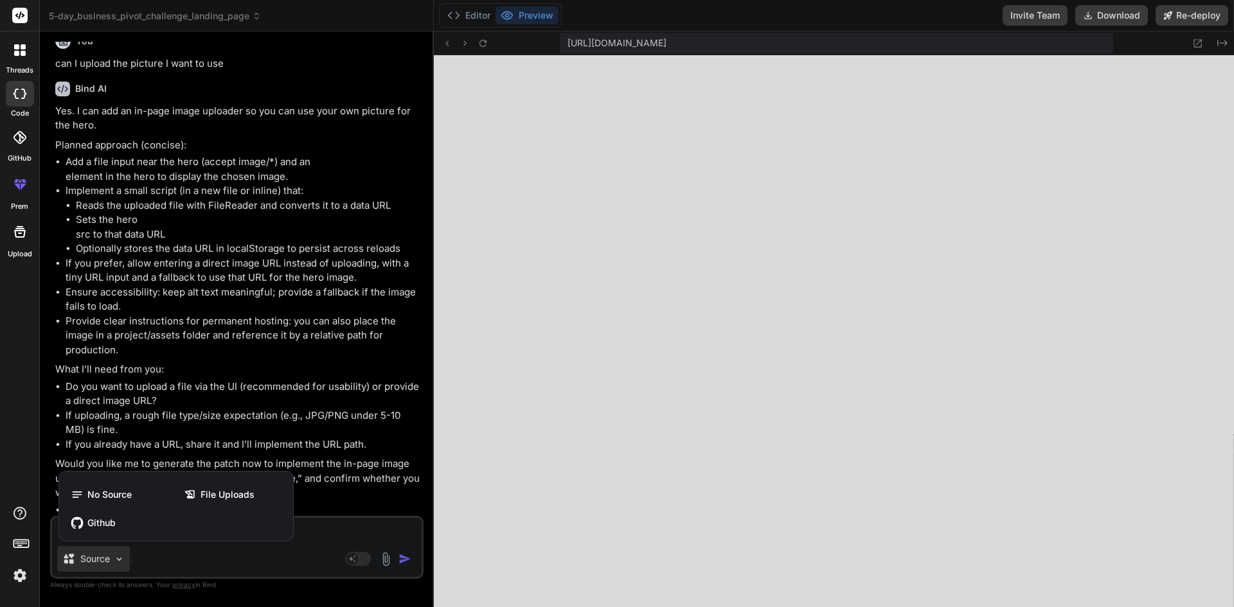
click at [341, 492] on div at bounding box center [617, 303] width 1234 height 607
type textarea "x"
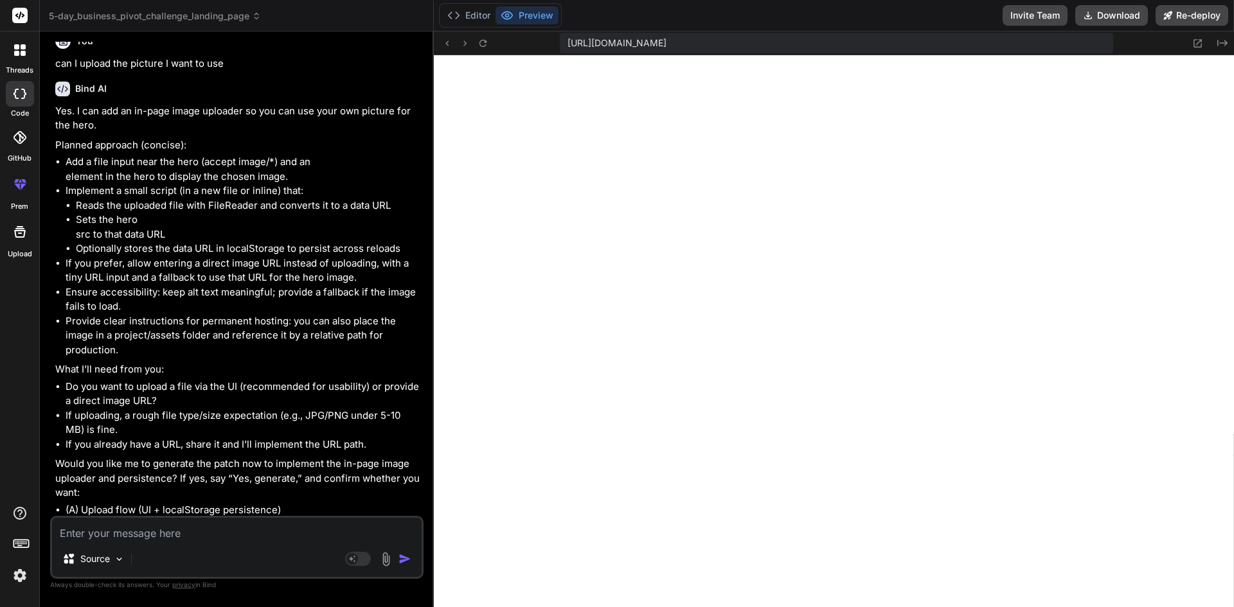
click at [341, 503] on li "(A) Upload flow (UI + localStorage persistence)" at bounding box center [243, 510] width 355 height 15
